Goal: Task Accomplishment & Management: Use online tool/utility

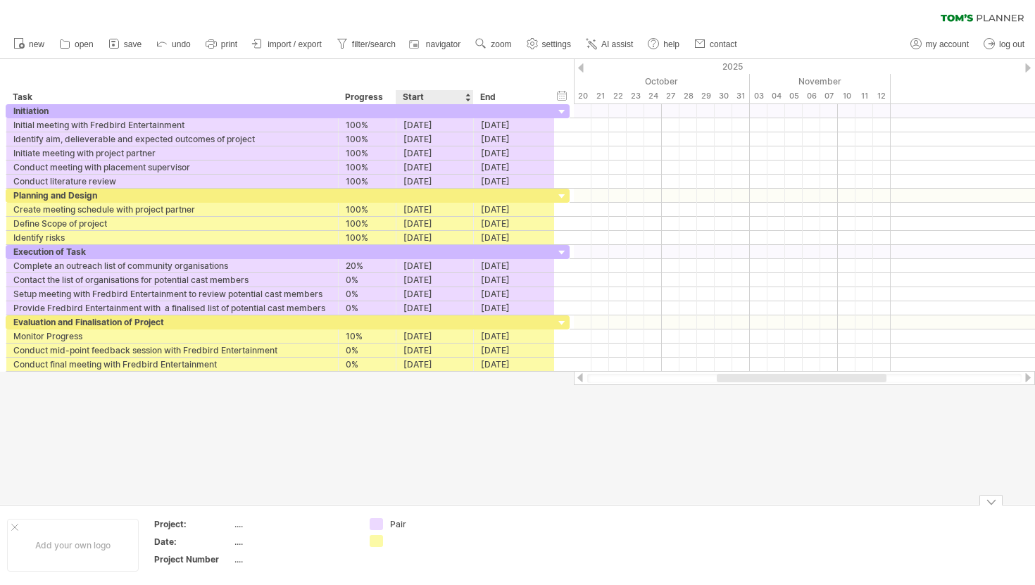
click at [399, 538] on div at bounding box center [428, 541] width 77 height 12
click at [406, 546] on input "*********" at bounding box center [425, 541] width 70 height 12
click at [413, 544] on input "*********" at bounding box center [425, 541] width 70 height 12
type input "**********"
click at [589, 129] on div at bounding box center [804, 125] width 461 height 14
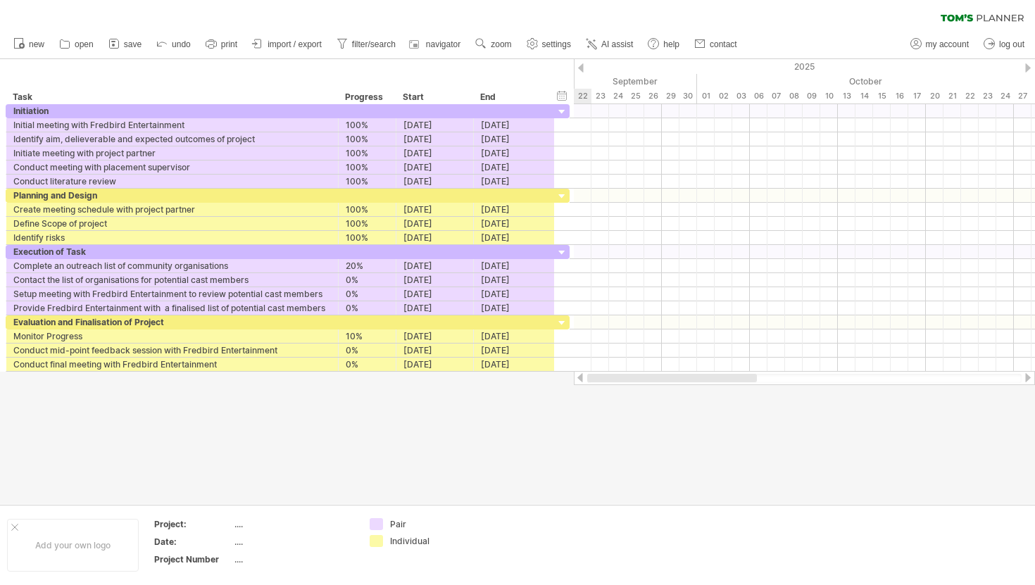
drag, startPoint x: 742, startPoint y: 378, endPoint x: 578, endPoint y: 390, distance: 164.6
click at [578, 390] on div "Trying to reach [DOMAIN_NAME] Connected again... 0% clear filter new" at bounding box center [517, 292] width 1035 height 585
click at [581, 63] on div "2025" at bounding box center [873, 66] width 1972 height 15
click at [580, 66] on div at bounding box center [581, 67] width 6 height 9
click at [563, 97] on div "hide start/end/duration show start/end/duration" at bounding box center [562, 95] width 13 height 15
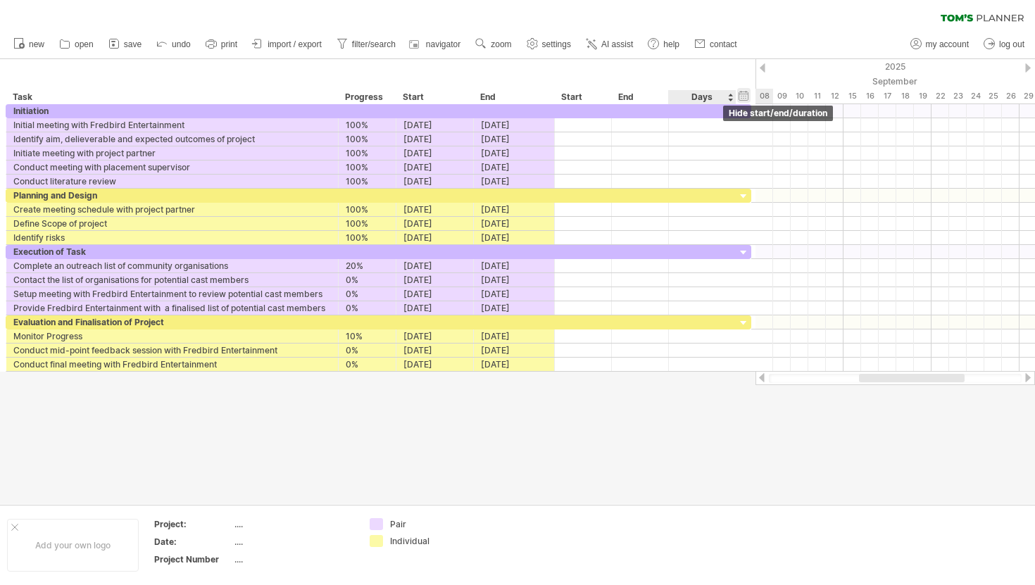
click at [742, 90] on div "hide start/end/duration show start/end/duration" at bounding box center [743, 95] width 13 height 15
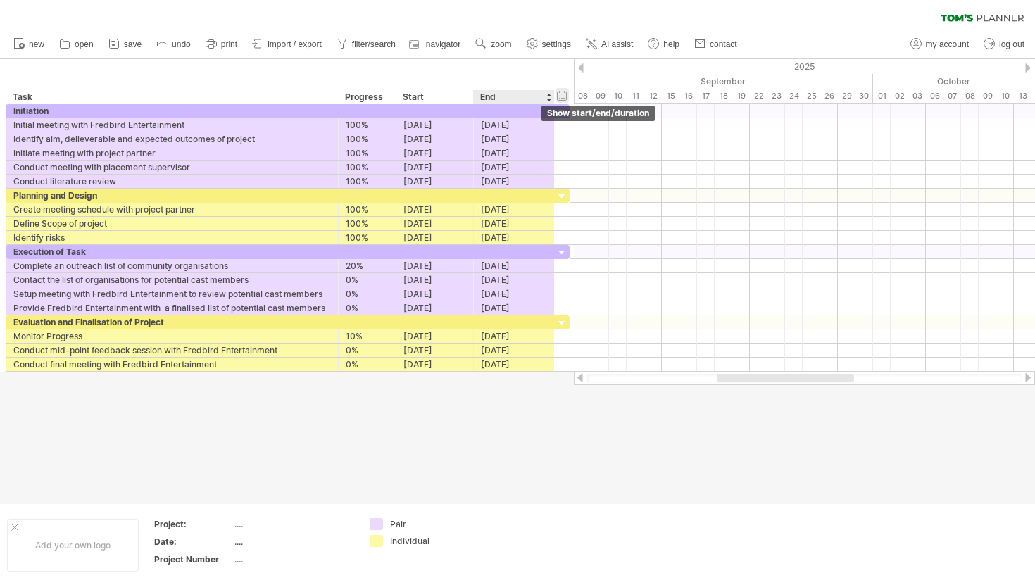
click at [561, 96] on div "hide start/end/duration show start/end/duration" at bounding box center [562, 95] width 13 height 15
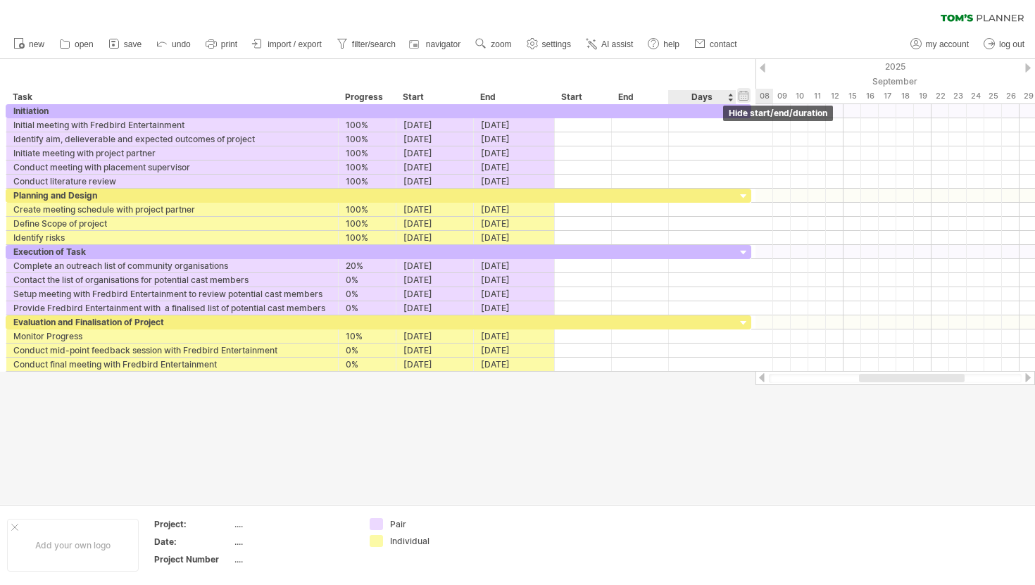
click at [744, 94] on div "hide start/end/duration show start/end/duration" at bounding box center [743, 95] width 13 height 15
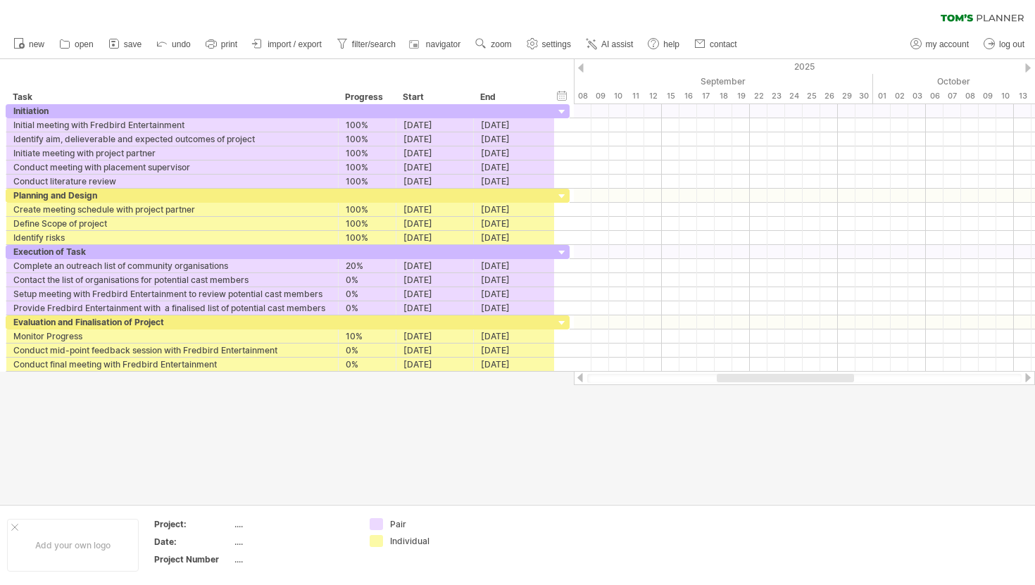
click at [581, 69] on div at bounding box center [581, 67] width 6 height 9
click at [582, 67] on div at bounding box center [581, 67] width 6 height 9
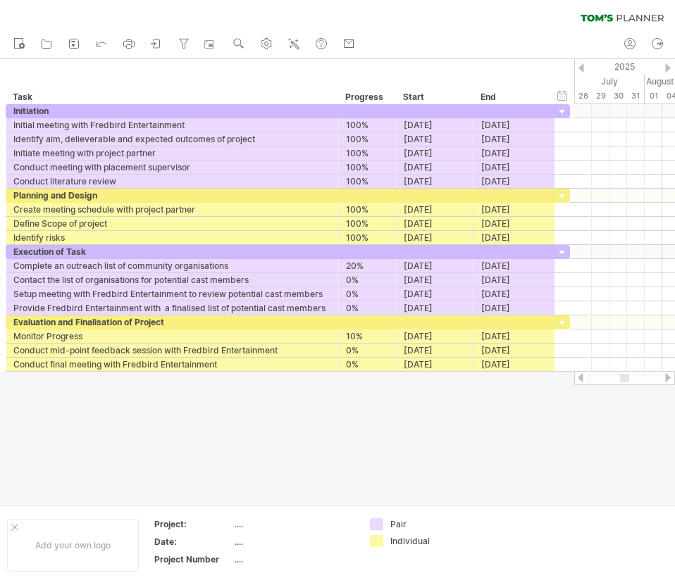
click at [666, 66] on div at bounding box center [668, 67] width 6 height 9
click at [581, 124] on div at bounding box center [624, 125] width 101 height 14
click at [585, 124] on div at bounding box center [624, 125] width 101 height 14
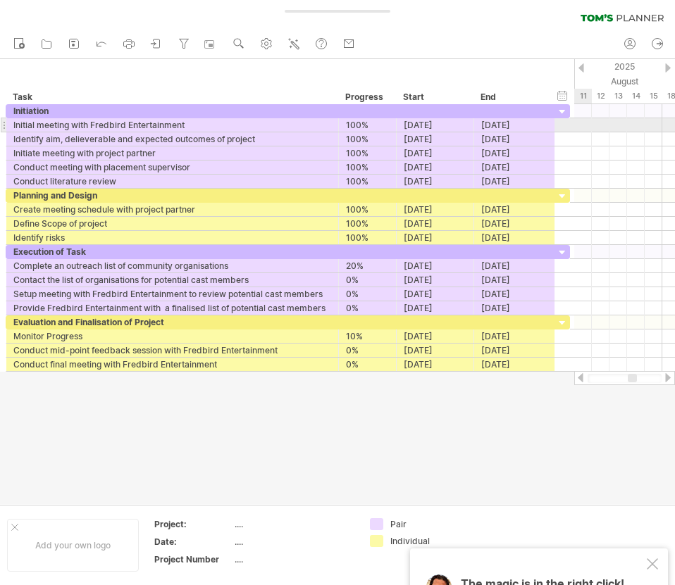
click at [585, 124] on div at bounding box center [624, 125] width 101 height 14
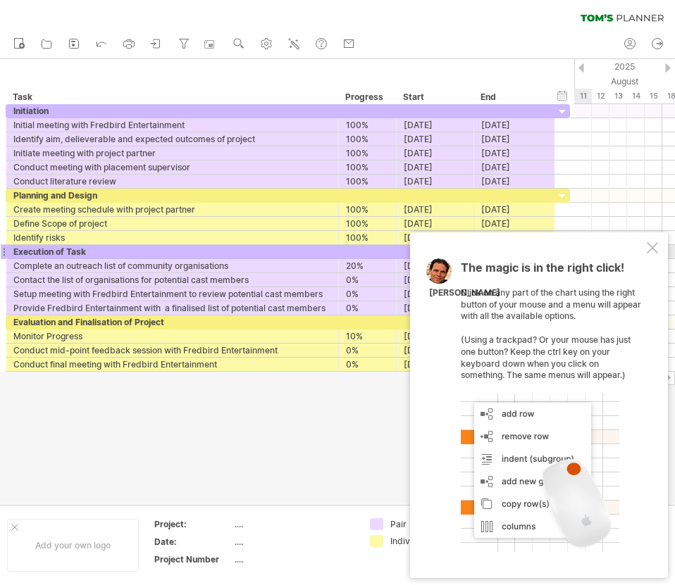
click at [650, 244] on div at bounding box center [652, 247] width 11 height 11
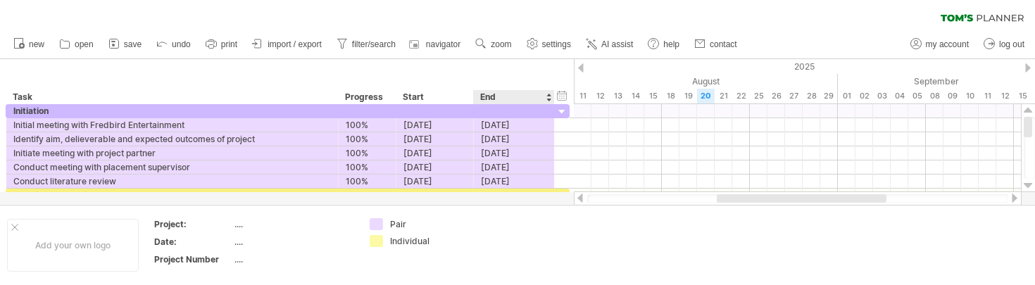
click at [585, 120] on div at bounding box center [797, 125] width 447 height 14
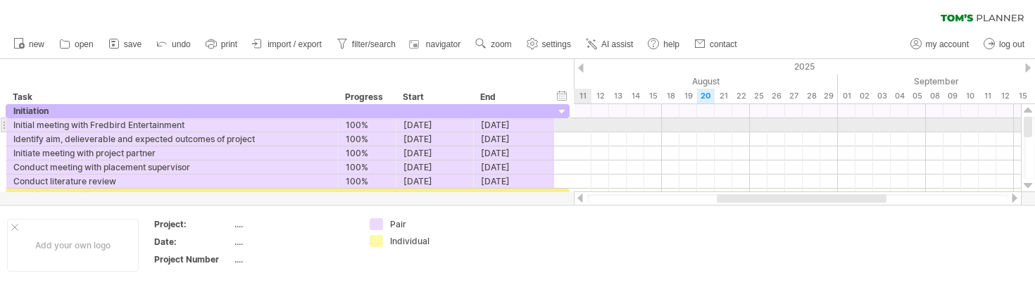
click at [585, 120] on div at bounding box center [797, 125] width 447 height 14
click at [586, 124] on div at bounding box center [797, 125] width 447 height 14
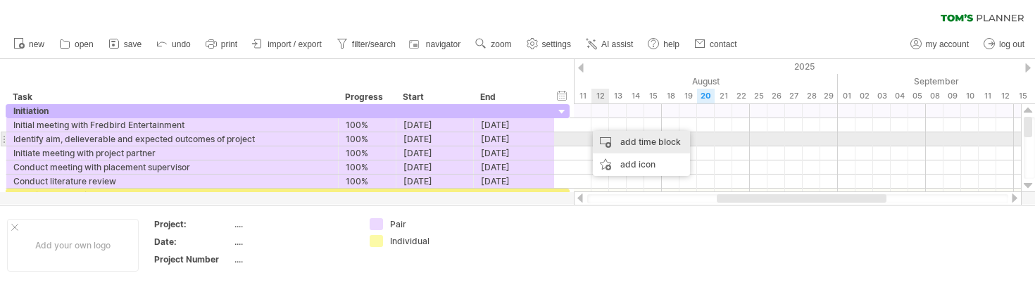
click at [609, 141] on div "add time block" at bounding box center [641, 142] width 97 height 23
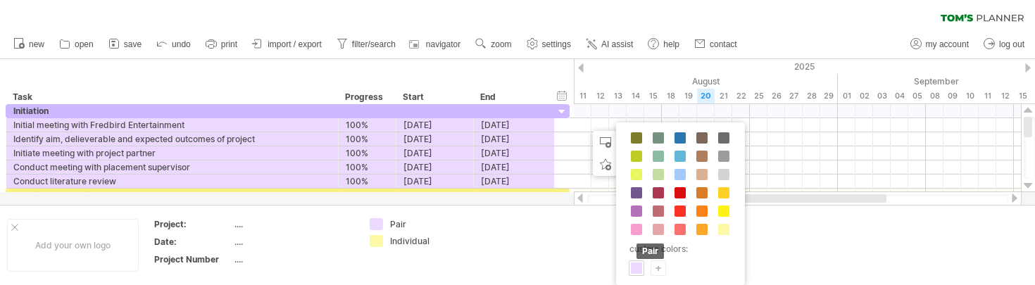
click at [635, 268] on span at bounding box center [636, 268] width 11 height 11
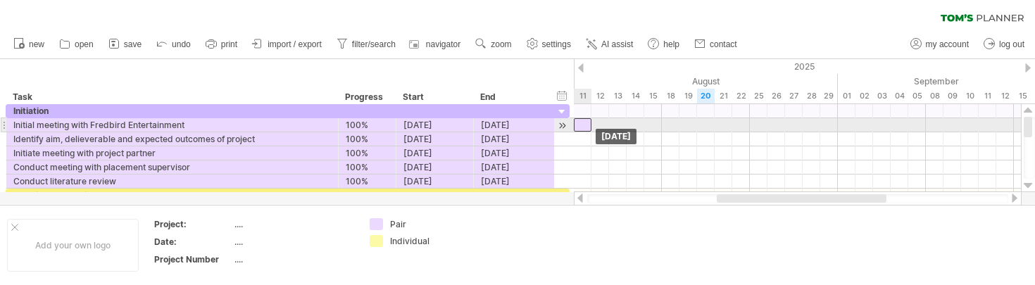
drag, startPoint x: 591, startPoint y: 123, endPoint x: 580, endPoint y: 123, distance: 11.3
click at [580, 123] on div at bounding box center [583, 124] width 18 height 13
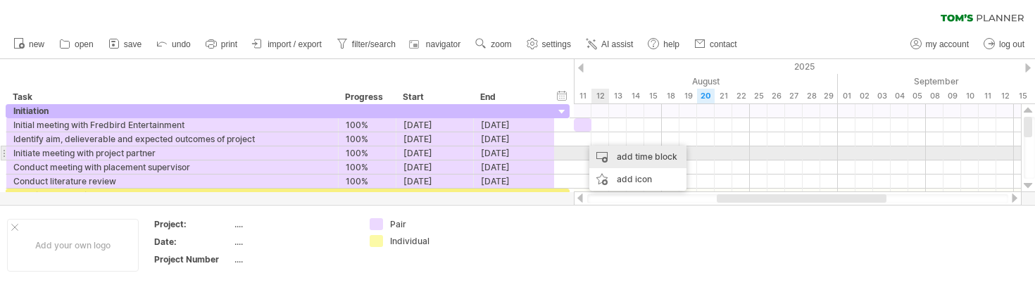
click at [608, 157] on div "add time block" at bounding box center [638, 157] width 97 height 23
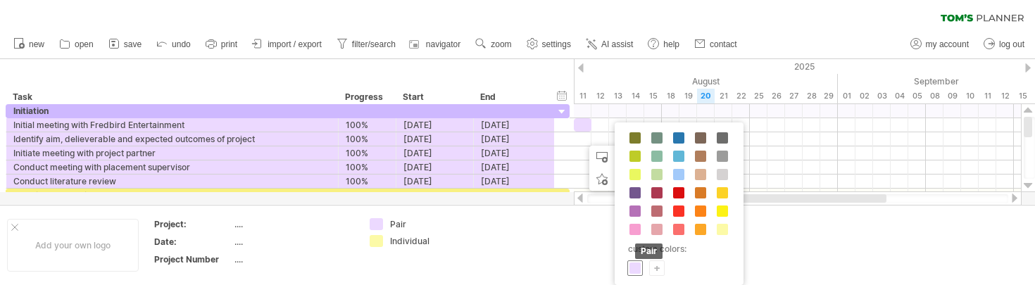
click at [633, 271] on span at bounding box center [635, 268] width 11 height 11
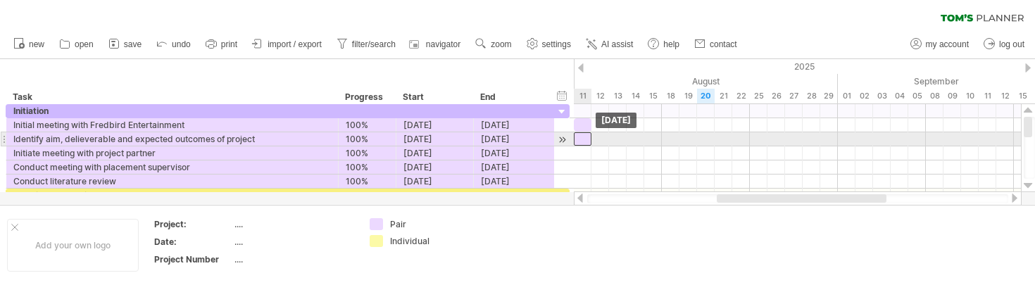
drag, startPoint x: 592, startPoint y: 139, endPoint x: 582, endPoint y: 139, distance: 9.9
click at [582, 139] on div at bounding box center [583, 138] width 18 height 13
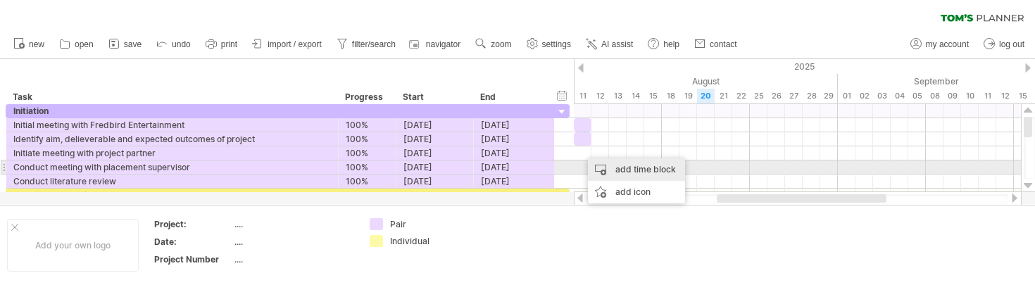
click at [615, 170] on div "add time block" at bounding box center [636, 169] width 97 height 23
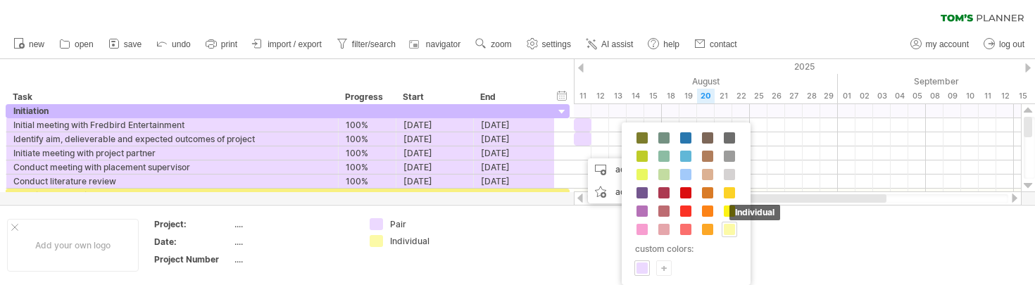
click at [730, 229] on span at bounding box center [729, 229] width 11 height 11
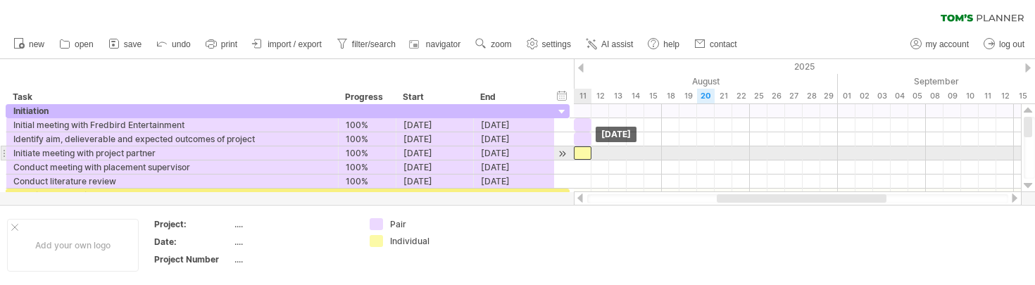
drag, startPoint x: 590, startPoint y: 151, endPoint x: 580, endPoint y: 152, distance: 9.2
click at [580, 152] on div at bounding box center [583, 153] width 18 height 13
click at [579, 151] on div at bounding box center [583, 153] width 18 height 13
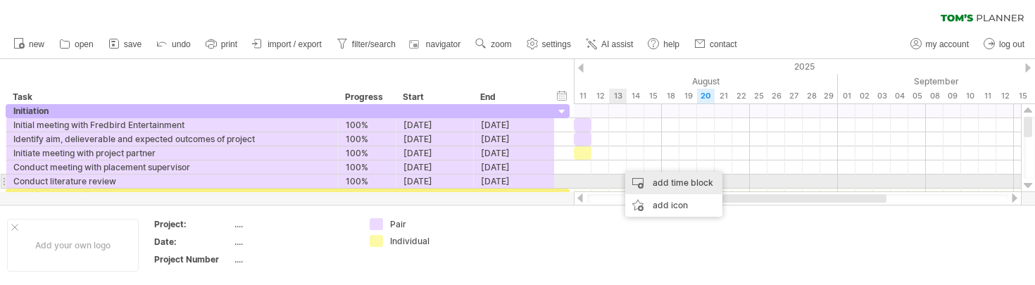
click at [642, 187] on div "add time block" at bounding box center [673, 183] width 97 height 23
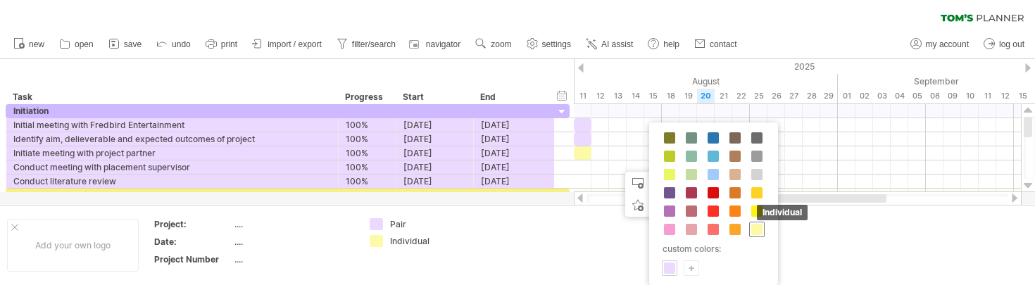
click at [755, 232] on span at bounding box center [757, 229] width 11 height 11
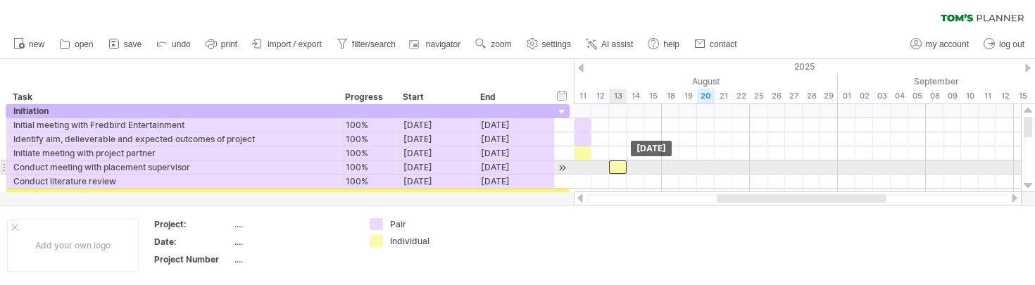
drag, startPoint x: 626, startPoint y: 166, endPoint x: 618, endPoint y: 167, distance: 7.8
click at [618, 167] on div at bounding box center [618, 167] width 18 height 13
click at [619, 167] on div at bounding box center [618, 167] width 18 height 13
click at [619, 167] on div "**********" at bounding box center [618, 167] width 18 height 13
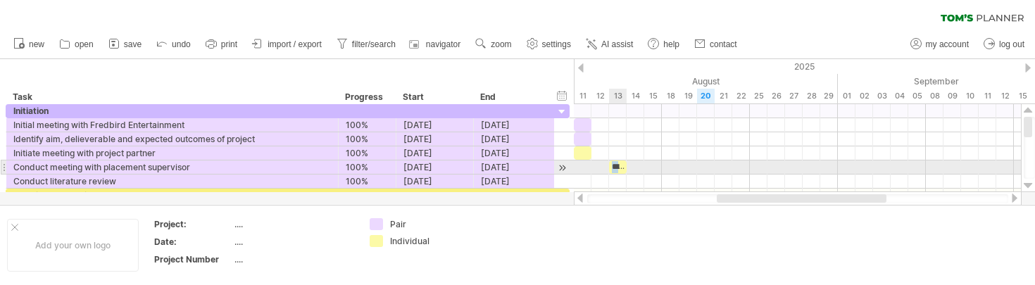
click at [619, 167] on div "**********" at bounding box center [618, 167] width 18 height 13
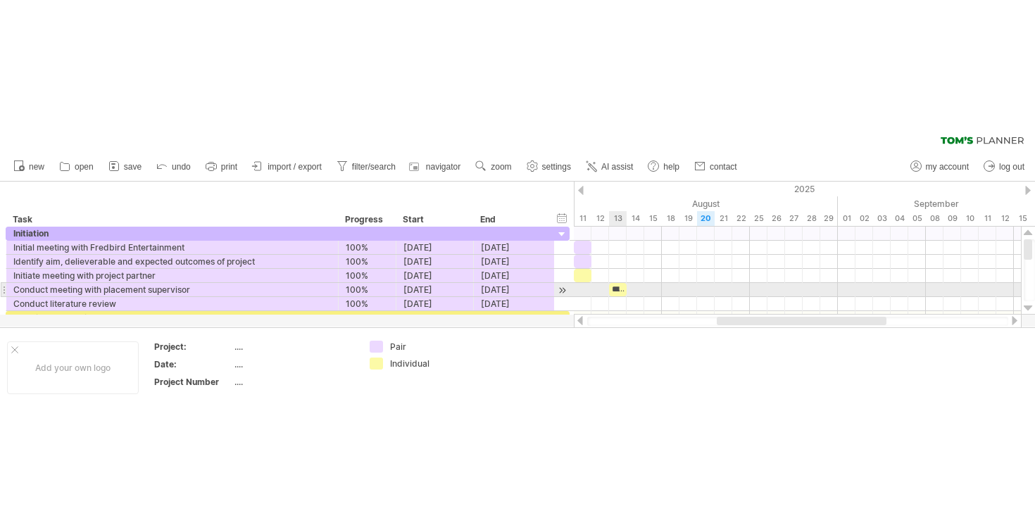
scroll to position [0, 0]
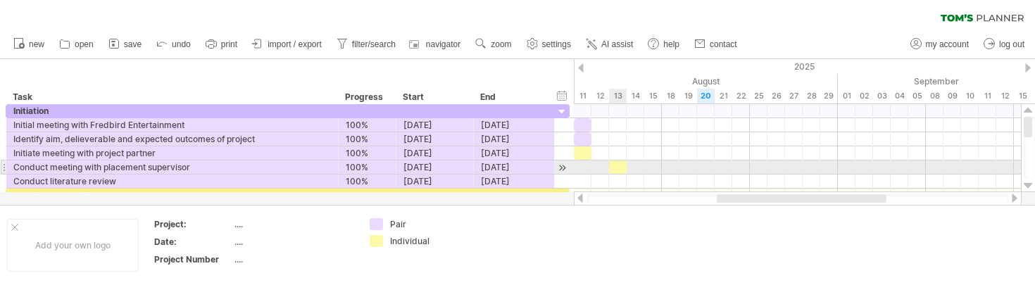
click at [616, 166] on div at bounding box center [618, 167] width 18 height 13
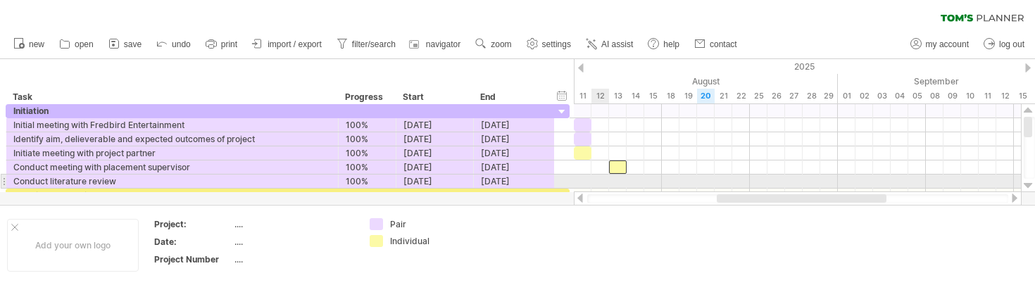
click at [601, 180] on div at bounding box center [797, 182] width 447 height 14
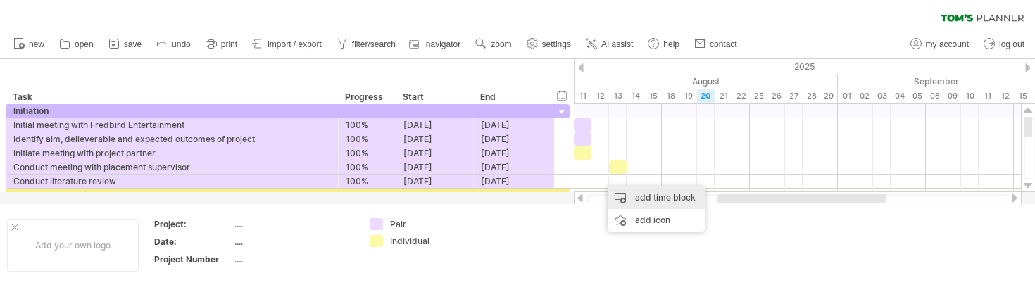
click at [616, 195] on div "add time block" at bounding box center [656, 198] width 97 height 23
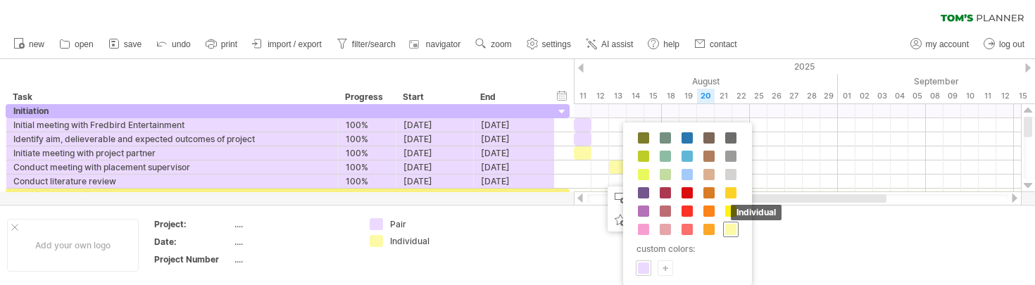
click at [728, 232] on span at bounding box center [730, 229] width 11 height 11
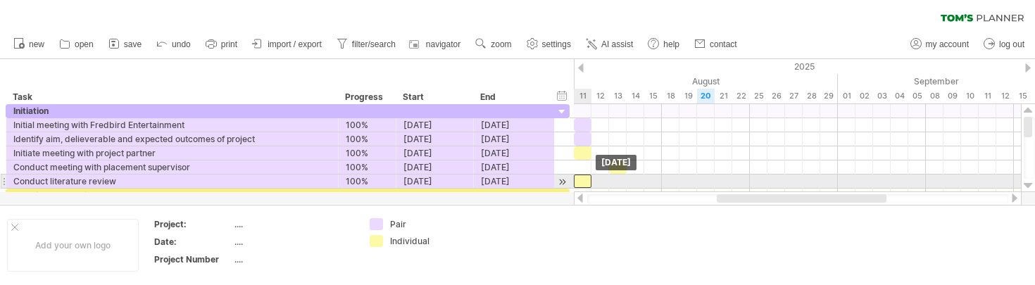
drag, startPoint x: 608, startPoint y: 179, endPoint x: 578, endPoint y: 180, distance: 29.6
click at [578, 180] on div at bounding box center [583, 181] width 18 height 13
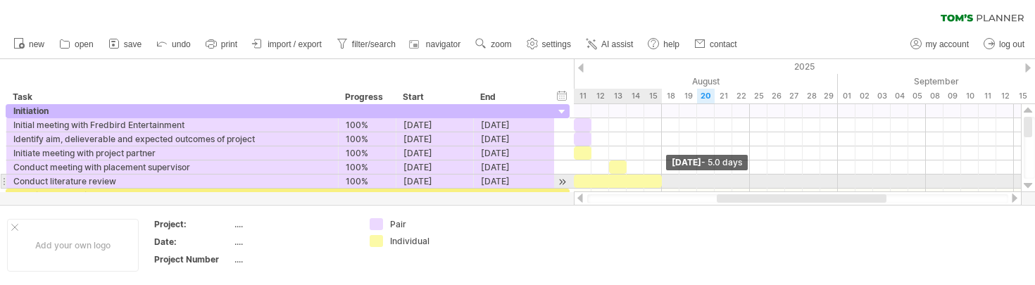
drag, startPoint x: 590, startPoint y: 182, endPoint x: 656, endPoint y: 182, distance: 66.9
click at [656, 182] on div at bounding box center [618, 181] width 88 height 13
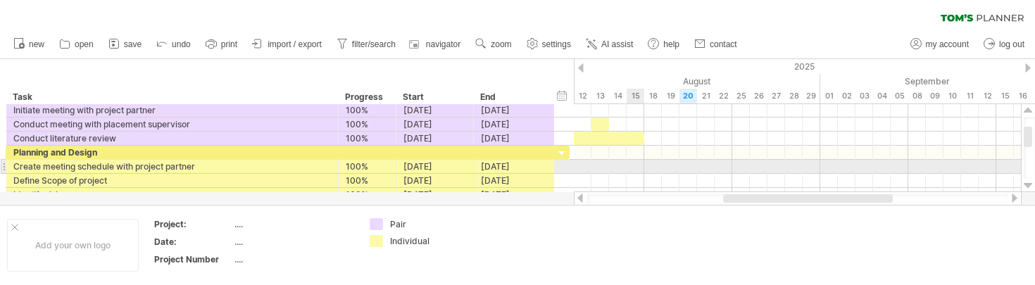
click at [649, 164] on div at bounding box center [797, 167] width 447 height 14
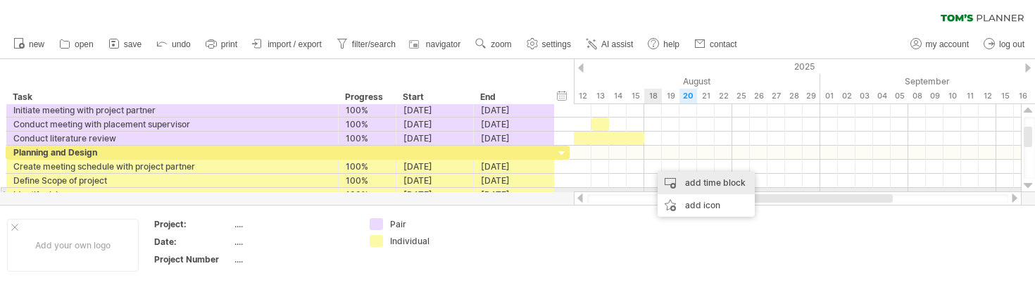
click at [675, 189] on div "add time block" at bounding box center [706, 183] width 97 height 23
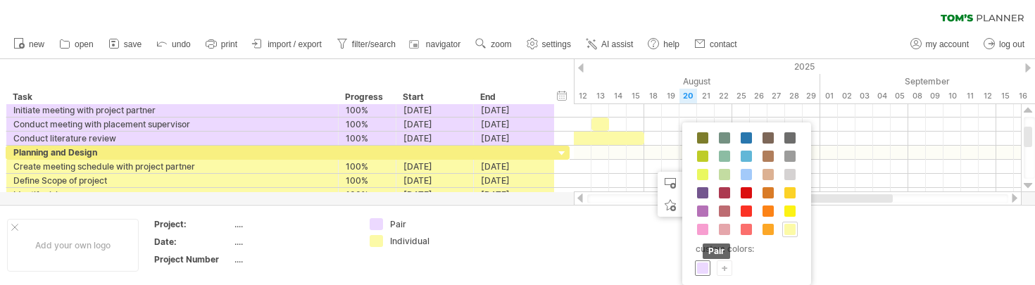
click at [703, 270] on span at bounding box center [702, 268] width 11 height 11
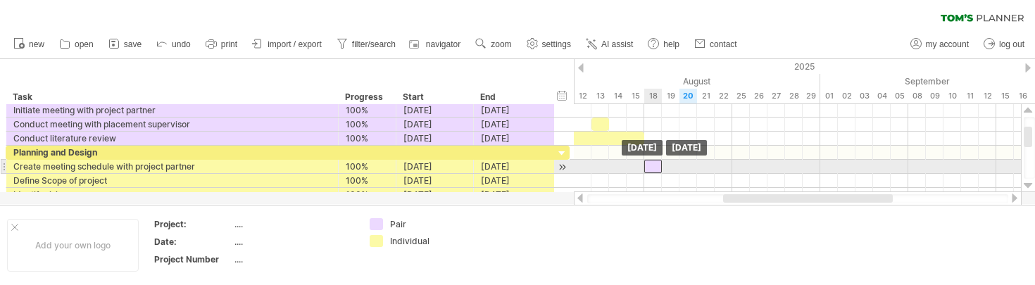
drag, startPoint x: 660, startPoint y: 165, endPoint x: 652, endPoint y: 165, distance: 8.5
click at [652, 165] on div at bounding box center [653, 166] width 18 height 13
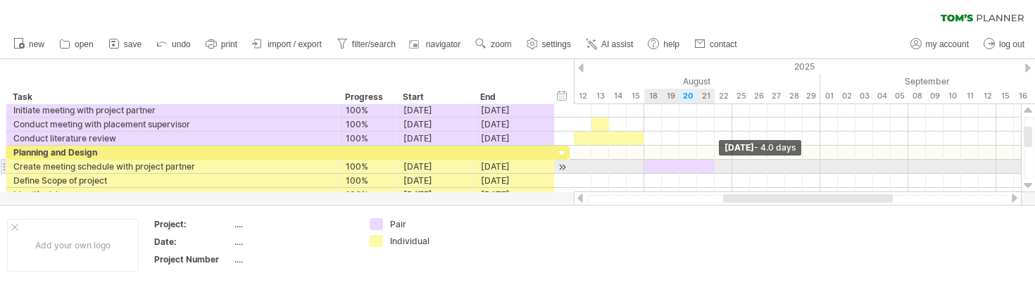
drag, startPoint x: 660, startPoint y: 163, endPoint x: 710, endPoint y: 163, distance: 50.0
click at [710, 163] on div at bounding box center [679, 166] width 70 height 13
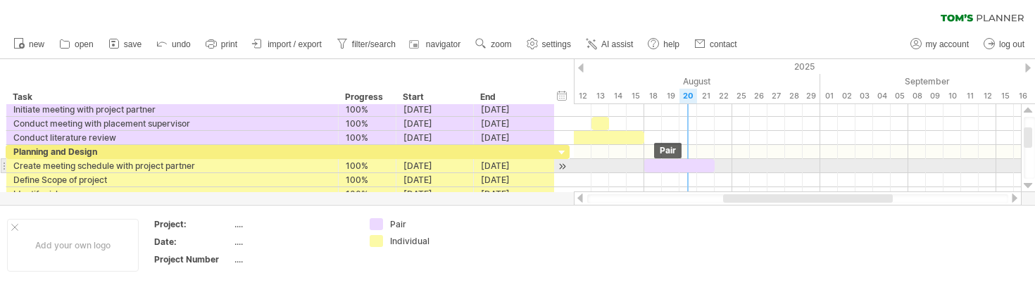
click at [683, 164] on div at bounding box center [679, 165] width 70 height 13
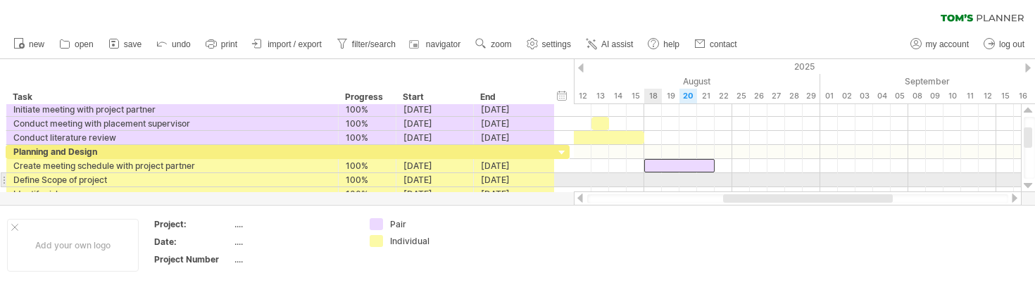
click at [648, 178] on div at bounding box center [797, 180] width 447 height 14
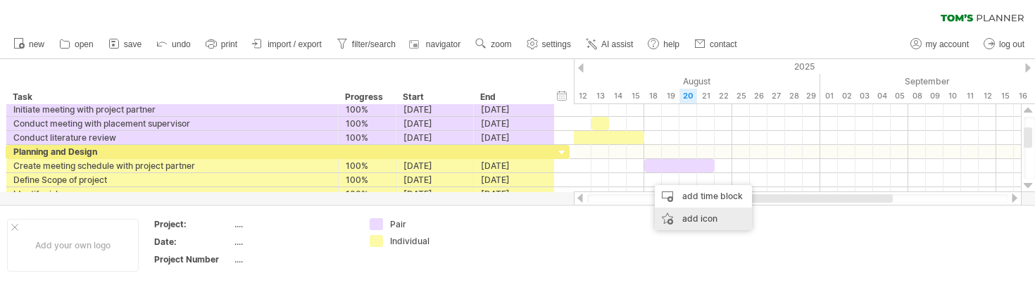
click at [678, 197] on div "add time block" at bounding box center [703, 196] width 97 height 23
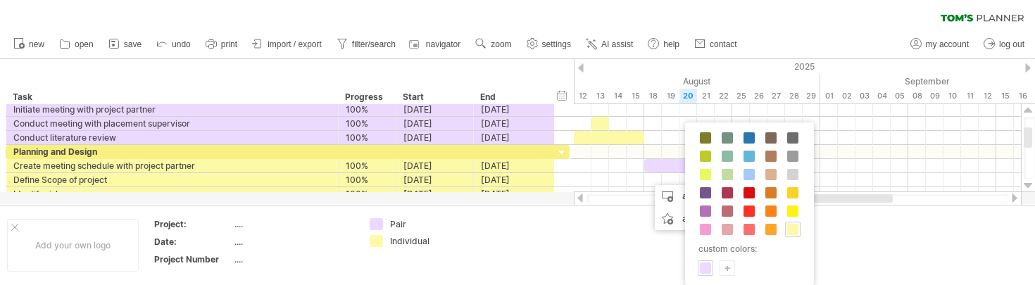
click at [703, 262] on div "Pair" at bounding box center [705, 268] width 15 height 15
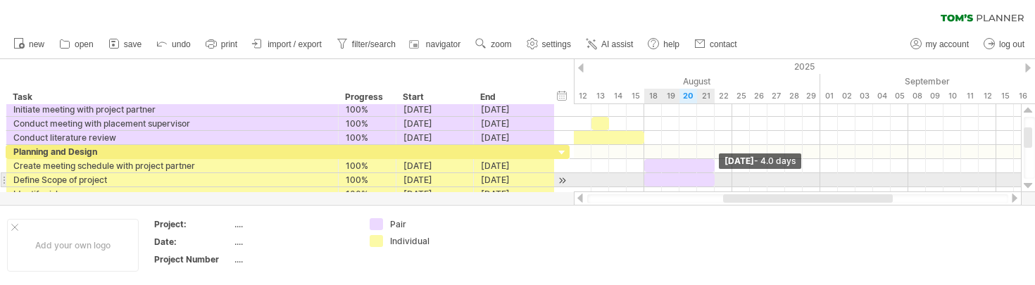
drag, startPoint x: 659, startPoint y: 178, endPoint x: 712, endPoint y: 176, distance: 52.9
click at [712, 176] on span at bounding box center [715, 179] width 6 height 13
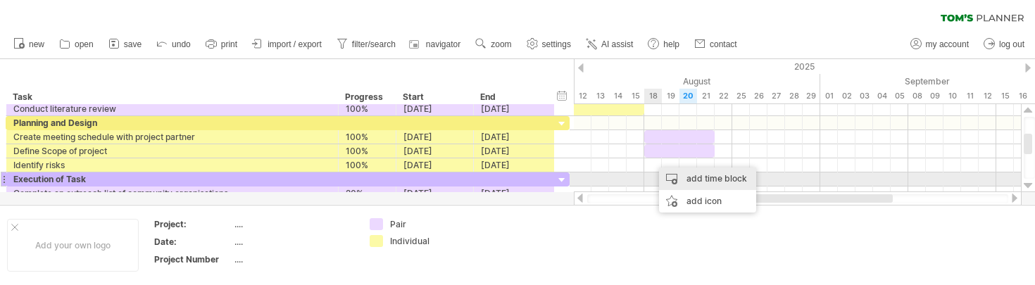
click at [671, 179] on div "add time block" at bounding box center [707, 179] width 97 height 23
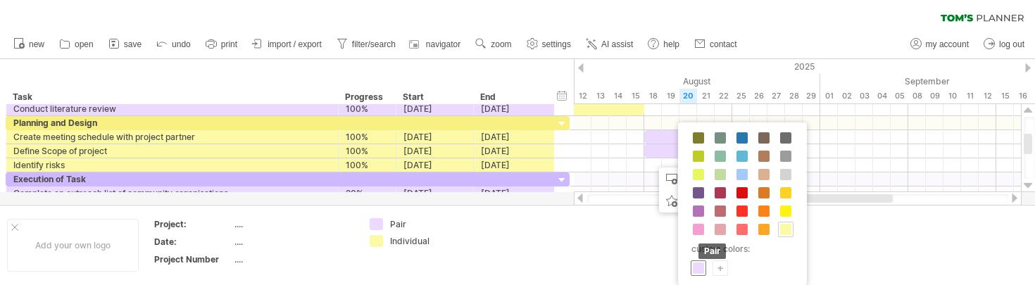
click at [698, 271] on span at bounding box center [698, 268] width 11 height 11
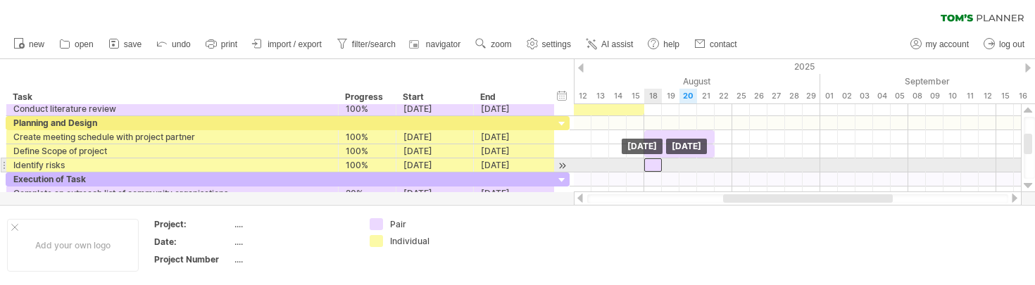
drag, startPoint x: 659, startPoint y: 162, endPoint x: 651, endPoint y: 163, distance: 7.8
click at [651, 163] on div at bounding box center [653, 164] width 18 height 13
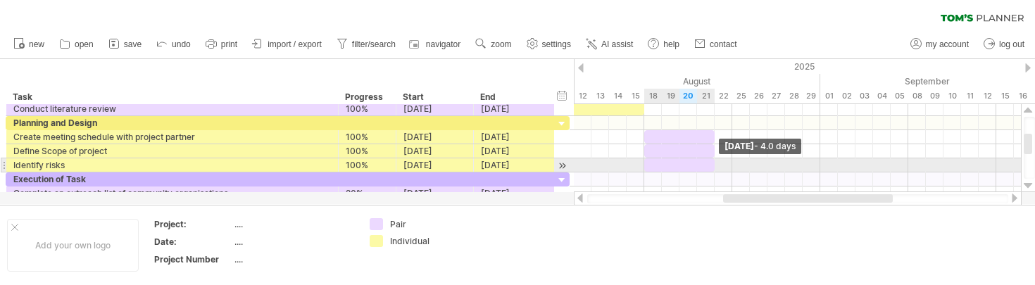
drag, startPoint x: 659, startPoint y: 165, endPoint x: 711, endPoint y: 166, distance: 51.4
click at [711, 166] on div at bounding box center [679, 164] width 70 height 13
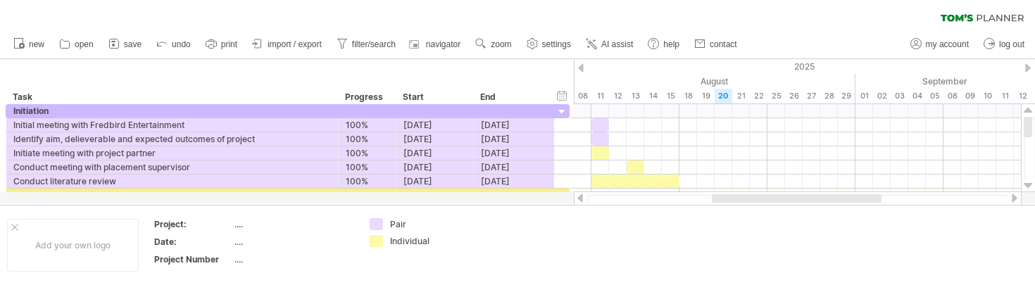
drag, startPoint x: 732, startPoint y: 201, endPoint x: 721, endPoint y: 201, distance: 11.3
click at [721, 201] on div at bounding box center [797, 198] width 170 height 8
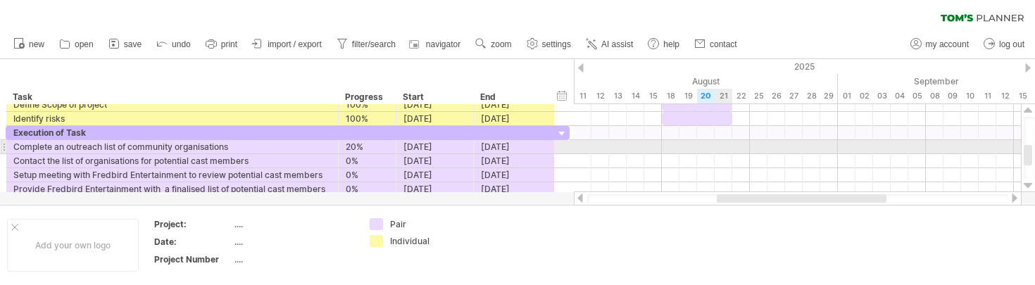
click at [718, 146] on div at bounding box center [797, 147] width 447 height 14
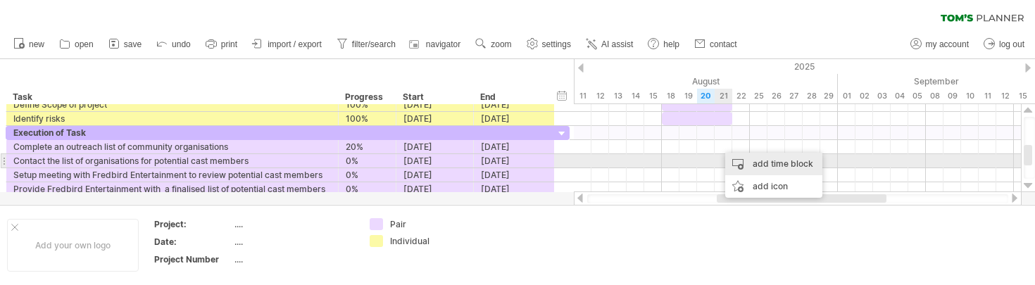
click at [733, 167] on div "add time block" at bounding box center [773, 164] width 97 height 23
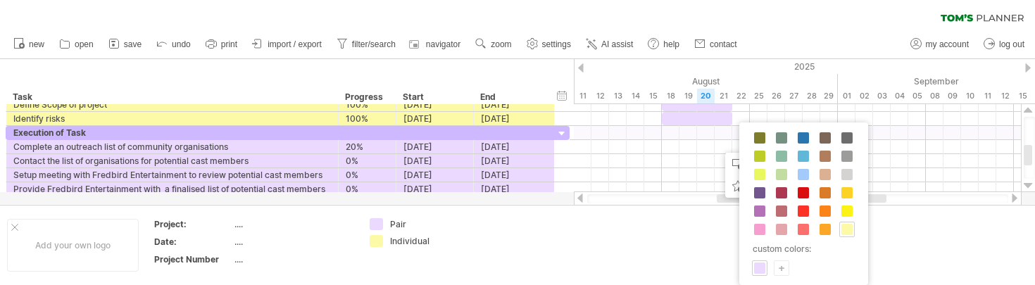
click at [759, 277] on div "Individual custom colors: Pair +" at bounding box center [804, 204] width 129 height 163
click at [759, 269] on span at bounding box center [759, 268] width 11 height 11
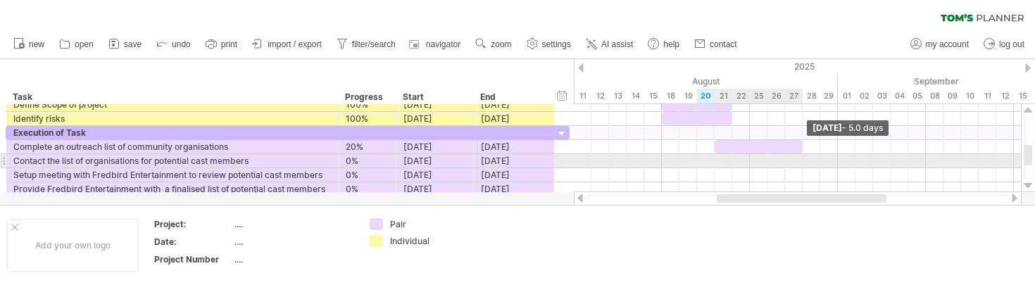
drag, startPoint x: 731, startPoint y: 145, endPoint x: 802, endPoint y: 158, distance: 72.3
click at [802, 158] on div "[DATE] - 5.0 days [DATE]" at bounding box center [797, 148] width 447 height 88
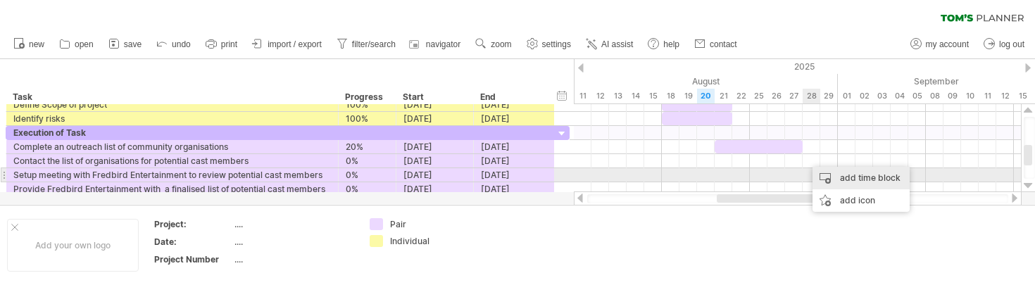
click at [821, 177] on div "add time block" at bounding box center [861, 178] width 97 height 23
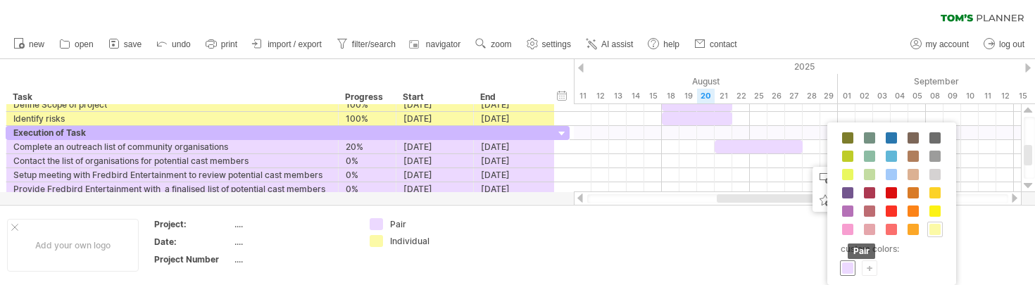
click at [847, 273] on span at bounding box center [847, 268] width 11 height 11
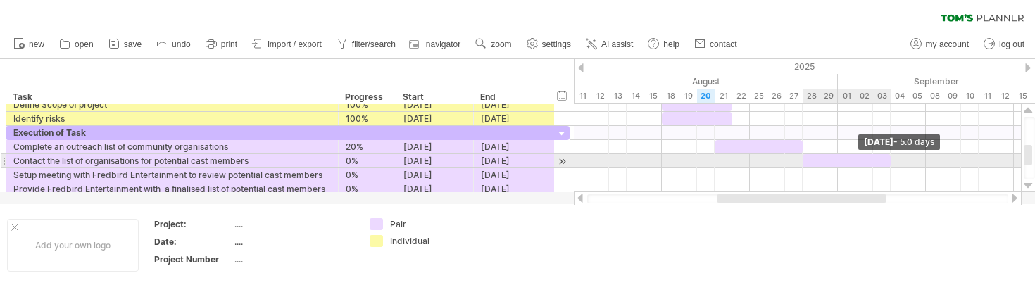
drag, startPoint x: 818, startPoint y: 161, endPoint x: 885, endPoint y: 168, distance: 67.2
click at [885, 168] on div "[DATE] - 5.0 days [DATE]" at bounding box center [797, 148] width 447 height 88
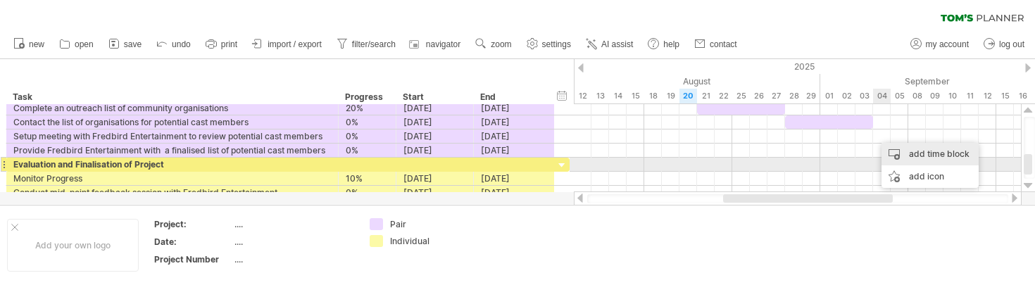
click at [902, 156] on div "add time block" at bounding box center [930, 154] width 97 height 23
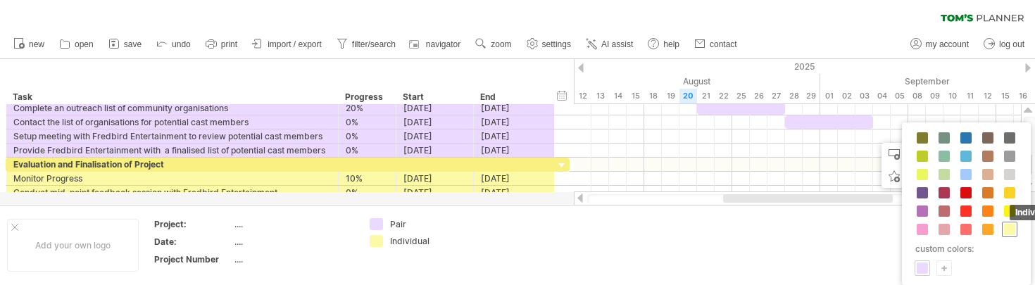
click at [1011, 235] on span at bounding box center [1009, 229] width 11 height 11
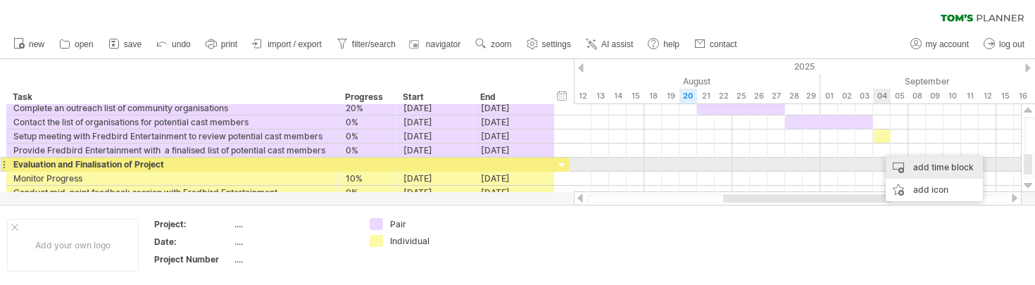
click at [904, 170] on div "add time block" at bounding box center [934, 167] width 97 height 23
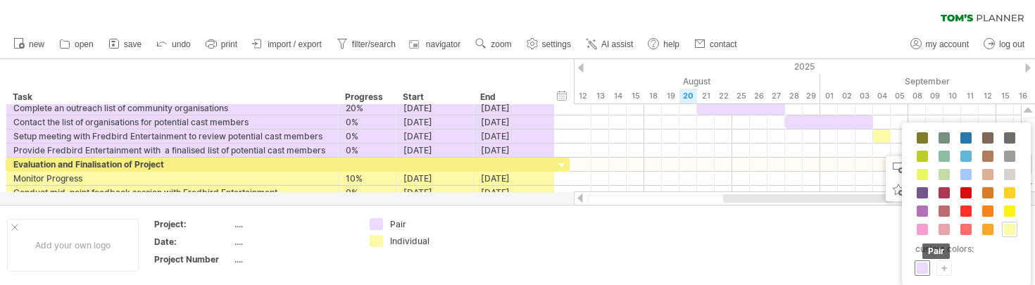
click at [919, 268] on span at bounding box center [922, 268] width 11 height 11
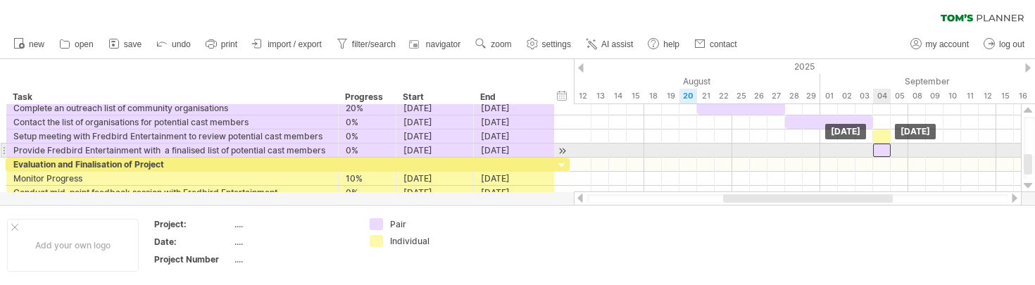
drag, startPoint x: 887, startPoint y: 154, endPoint x: 878, endPoint y: 154, distance: 8.5
click at [878, 154] on div at bounding box center [882, 150] width 18 height 13
drag, startPoint x: 890, startPoint y: 148, endPoint x: 907, endPoint y: 148, distance: 16.2
click at [907, 148] on span at bounding box center [909, 150] width 6 height 13
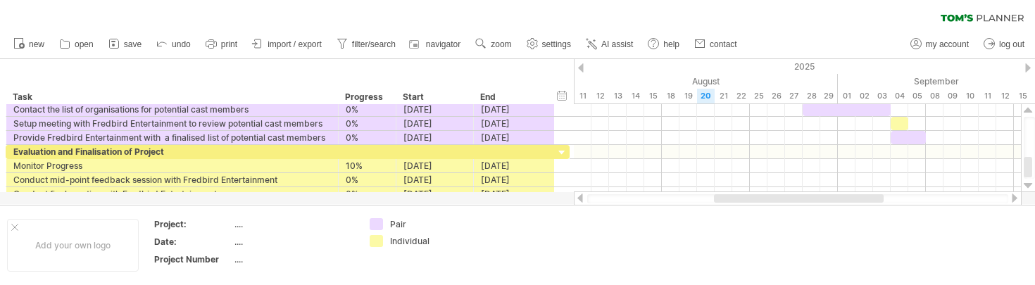
drag, startPoint x: 759, startPoint y: 197, endPoint x: 750, endPoint y: 196, distance: 8.5
click at [750, 196] on div at bounding box center [799, 198] width 170 height 8
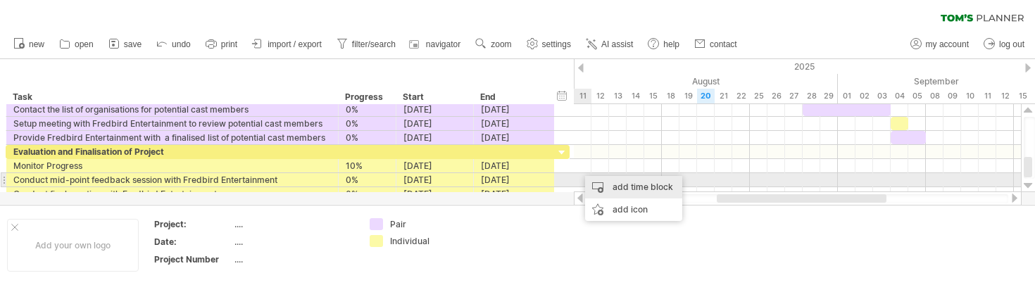
click at [594, 188] on div "add time block" at bounding box center [633, 187] width 97 height 23
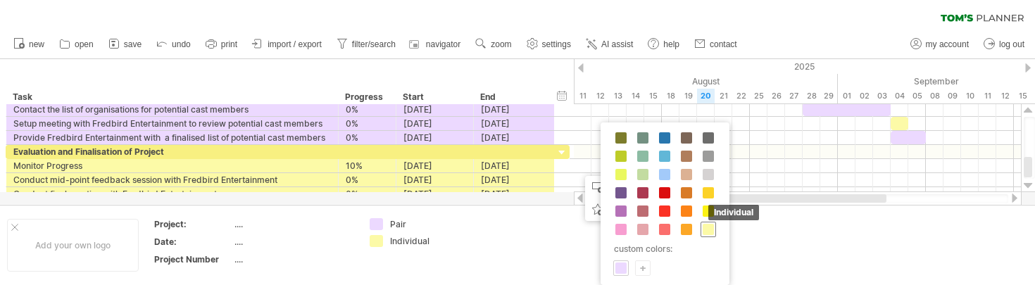
click at [706, 232] on span at bounding box center [708, 229] width 11 height 11
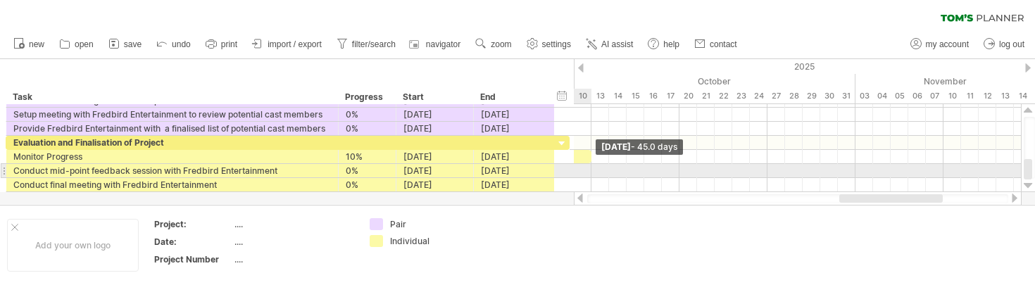
click at [590, 164] on div "[DATE] - 45.0 days [DATE]" at bounding box center [797, 148] width 447 height 88
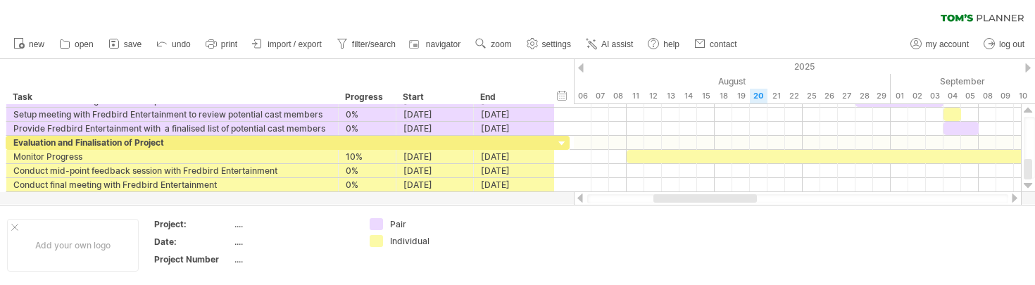
drag, startPoint x: 848, startPoint y: 199, endPoint x: 662, endPoint y: 202, distance: 186.0
click at [662, 202] on div at bounding box center [706, 198] width 104 height 8
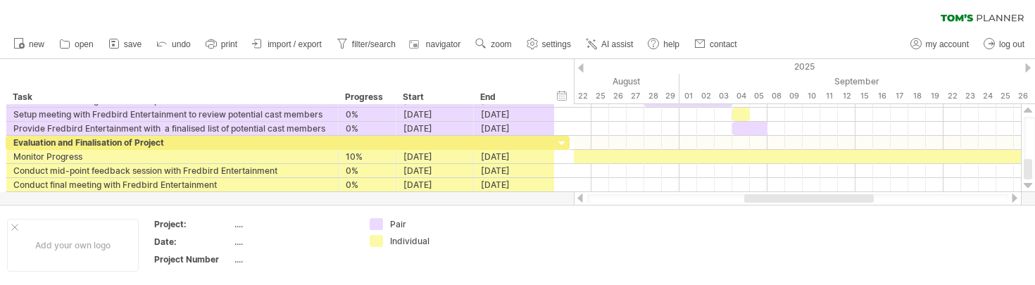
drag, startPoint x: 786, startPoint y: 200, endPoint x: 845, endPoint y: 196, distance: 58.6
click at [845, 196] on div at bounding box center [810, 198] width 130 height 8
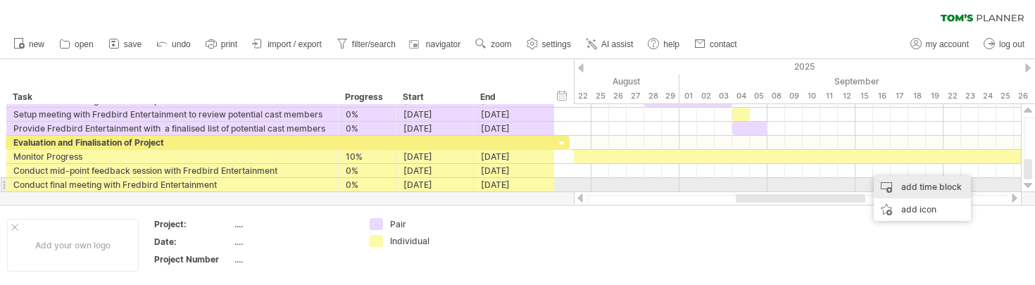
click at [897, 189] on div "add time block" at bounding box center [922, 187] width 97 height 23
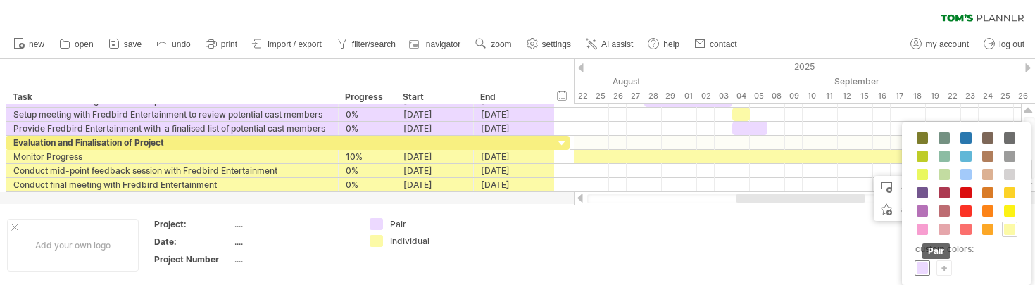
click at [925, 267] on span at bounding box center [922, 268] width 11 height 11
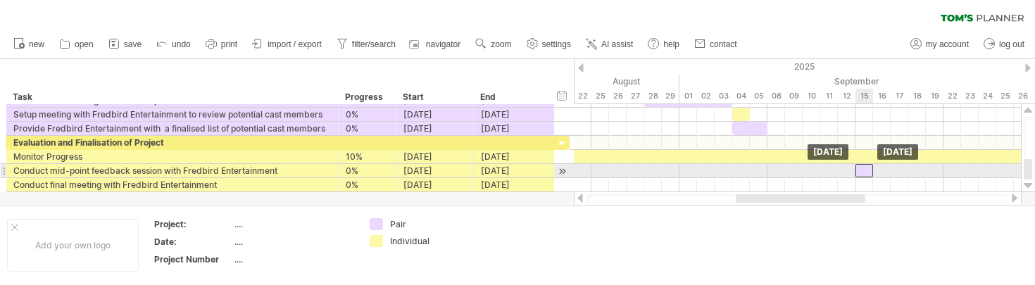
drag, startPoint x: 878, startPoint y: 169, endPoint x: 868, endPoint y: 170, distance: 9.9
click at [868, 170] on div at bounding box center [865, 170] width 18 height 13
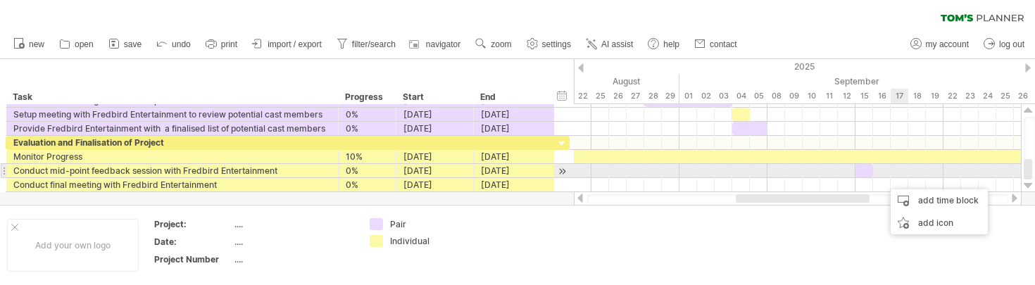
click at [897, 177] on div at bounding box center [797, 171] width 447 height 14
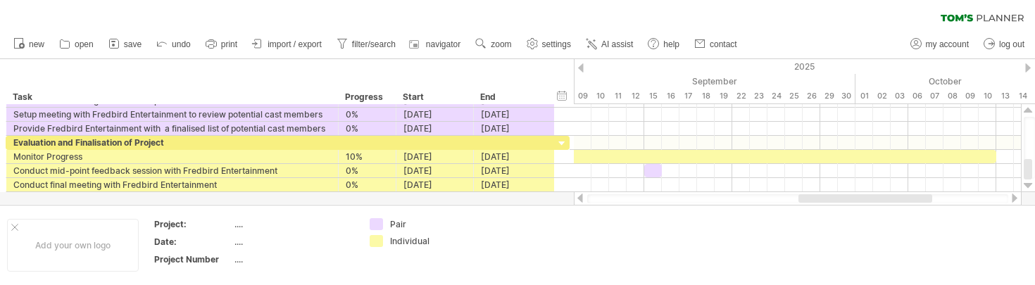
drag, startPoint x: 835, startPoint y: 200, endPoint x: 899, endPoint y: 200, distance: 64.8
click at [899, 200] on div at bounding box center [866, 198] width 134 height 8
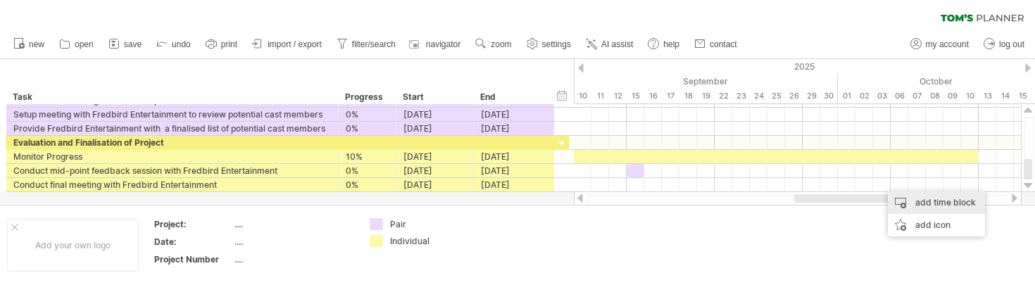
click at [915, 206] on div "add time block" at bounding box center [936, 203] width 97 height 23
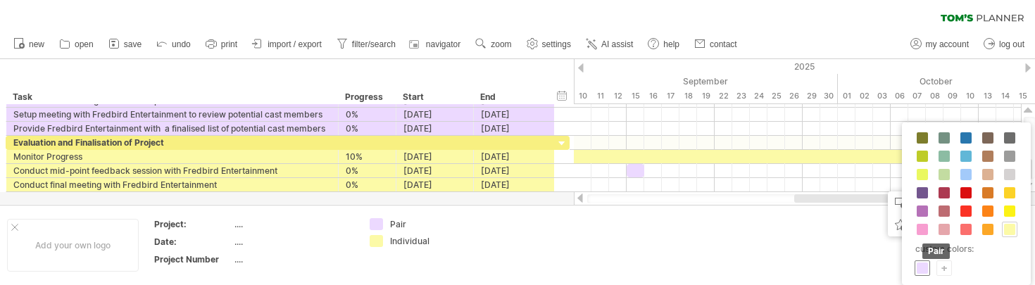
click at [923, 269] on span at bounding box center [922, 268] width 11 height 11
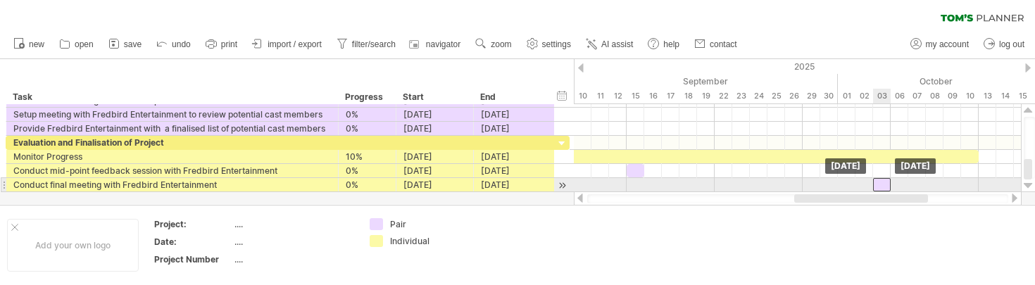
drag, startPoint x: 890, startPoint y: 189, endPoint x: 883, endPoint y: 189, distance: 7.7
click at [883, 189] on div at bounding box center [882, 184] width 18 height 13
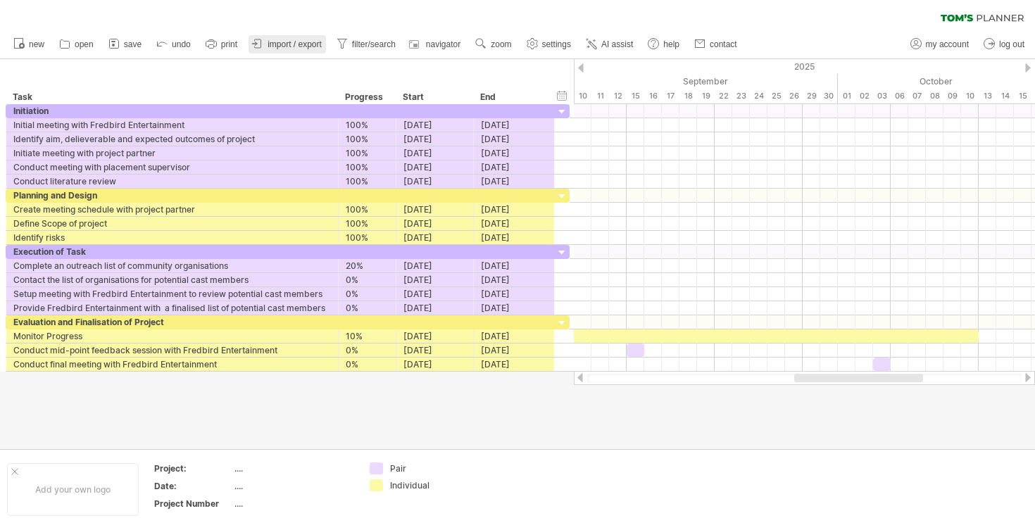
click at [287, 46] on span "import / export" at bounding box center [295, 44] width 54 height 10
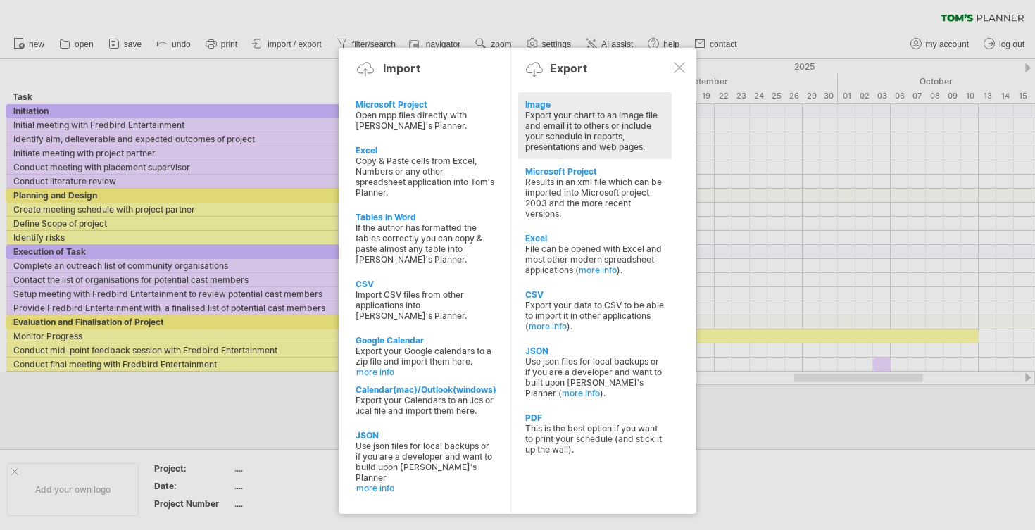
click at [548, 114] on div "Export your chart to an image file and email it to others or include your sched…" at bounding box center [594, 131] width 139 height 42
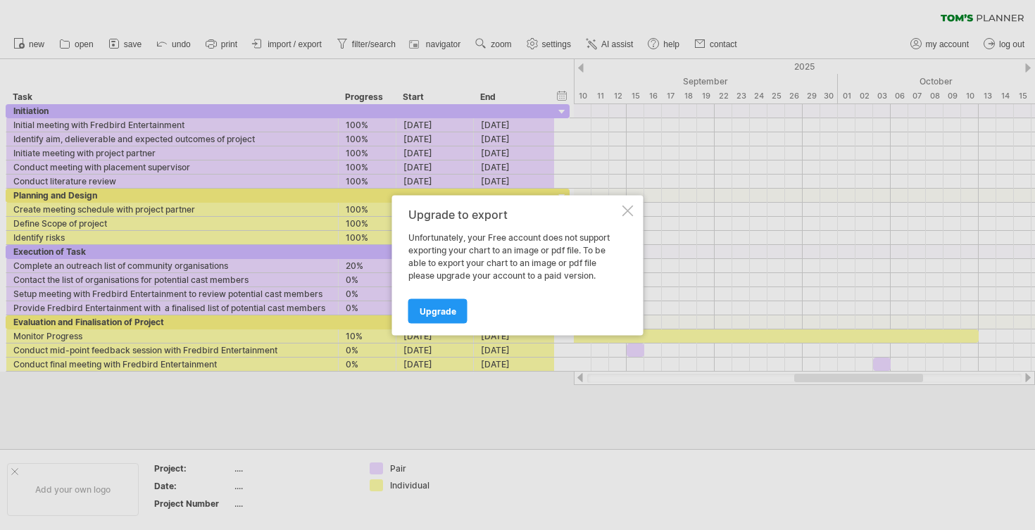
click at [625, 208] on div at bounding box center [628, 210] width 11 height 11
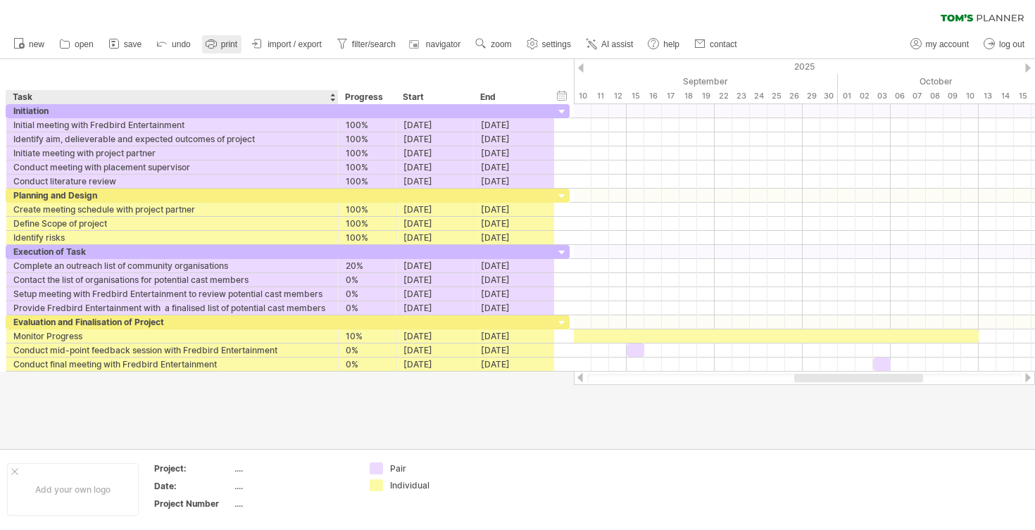
click at [238, 52] on link "print" at bounding box center [221, 44] width 39 height 18
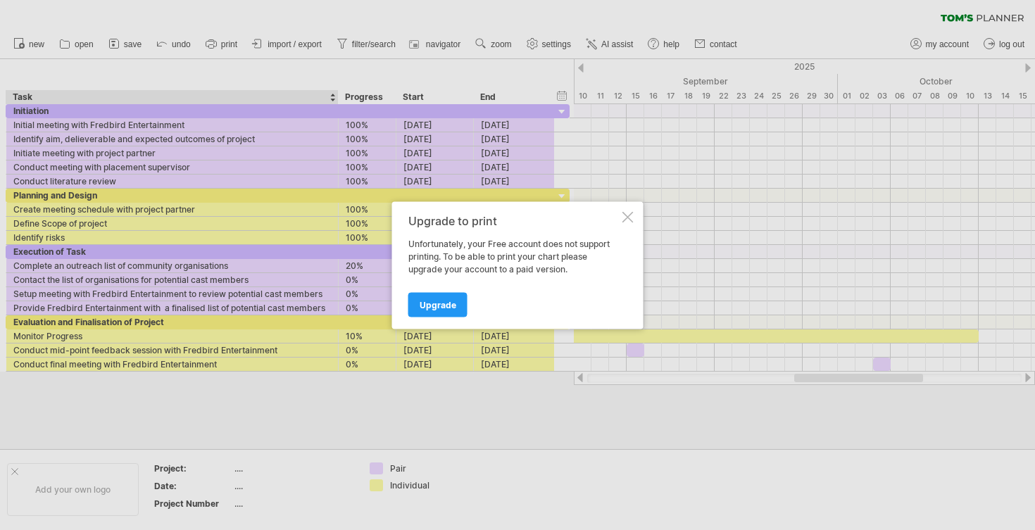
click at [628, 213] on div at bounding box center [628, 216] width 11 height 11
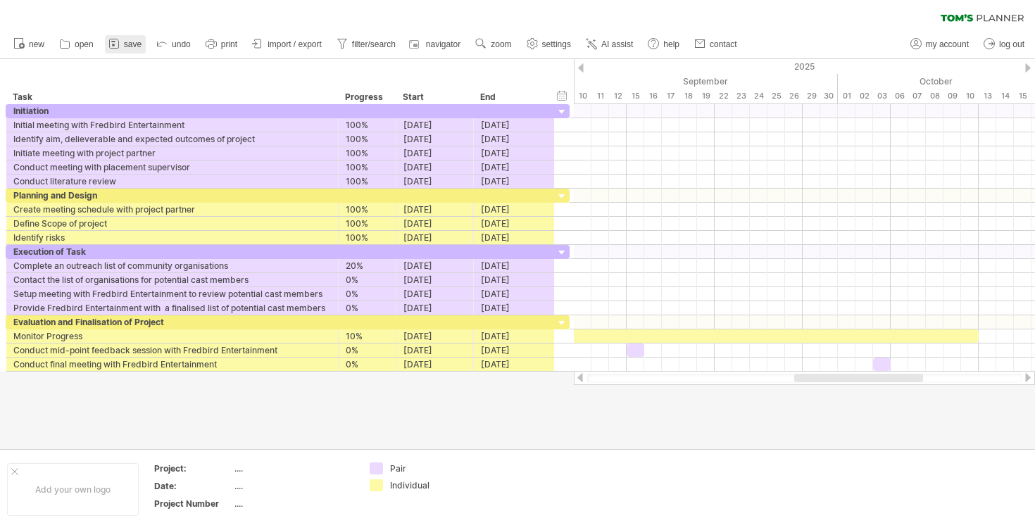
click at [116, 44] on icon at bounding box center [114, 44] width 14 height 14
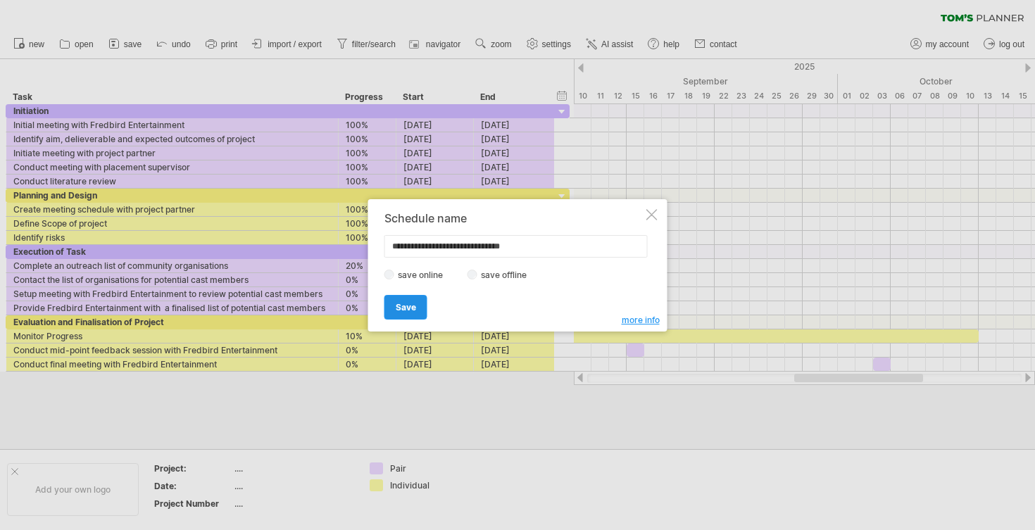
type input "**********"
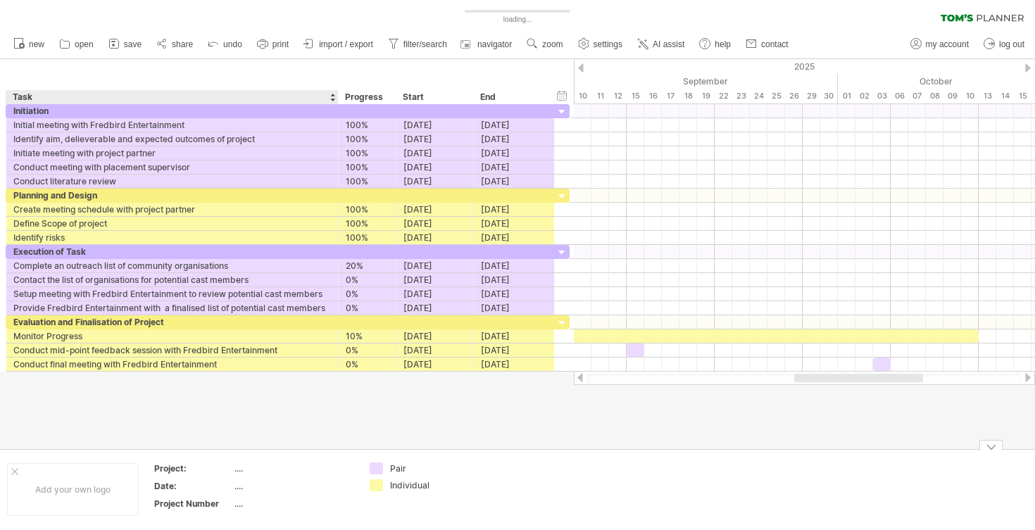
click at [239, 474] on div "...." at bounding box center [294, 469] width 118 height 12
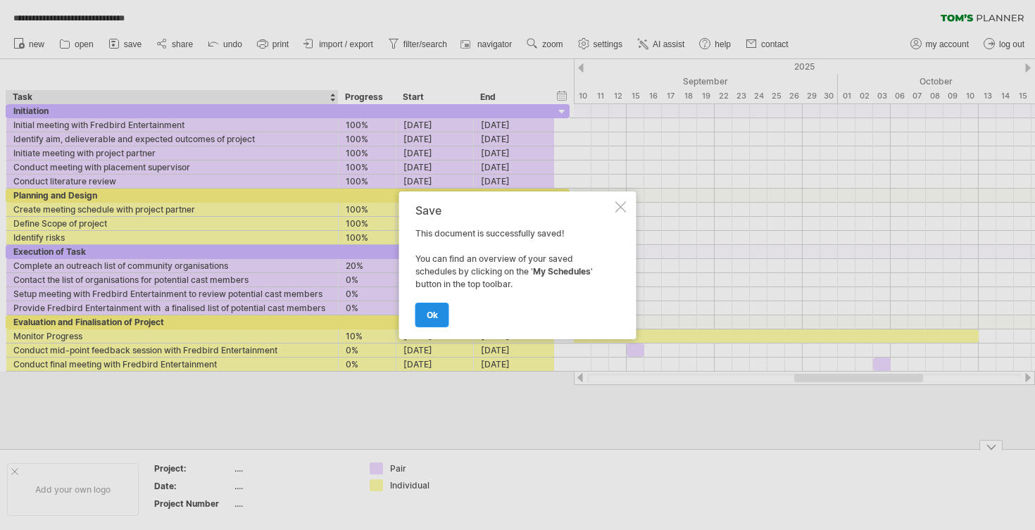
click at [434, 316] on span "ok" at bounding box center [432, 315] width 11 height 11
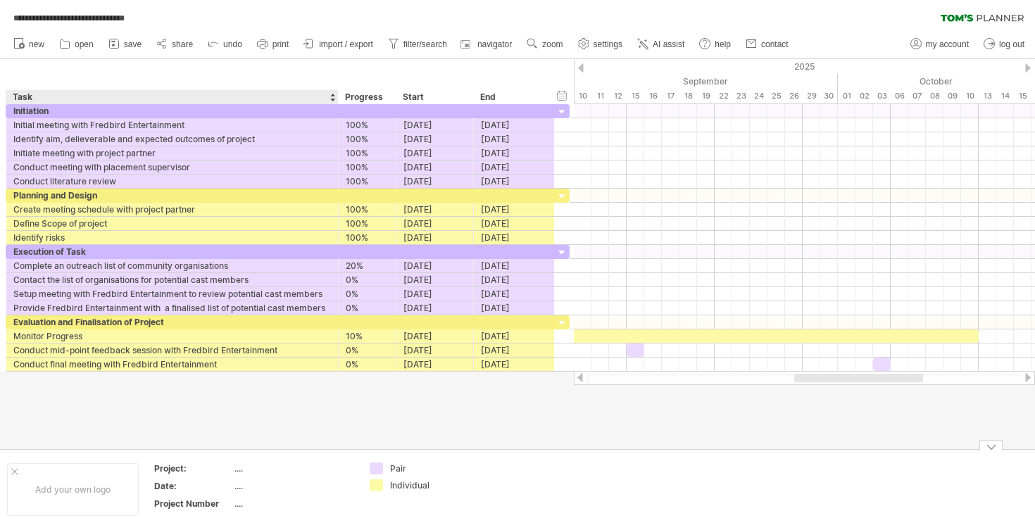
click at [239, 470] on div "...." at bounding box center [294, 469] width 118 height 12
type input "**********"
click at [237, 492] on div "...." at bounding box center [294, 498] width 118 height 12
type input "**********"
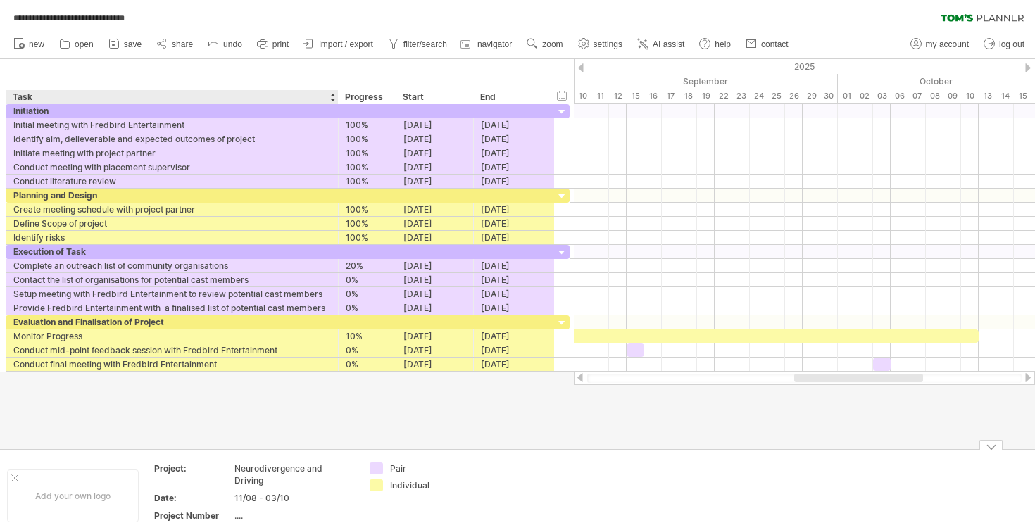
click at [241, 510] on div "...." at bounding box center [294, 516] width 118 height 12
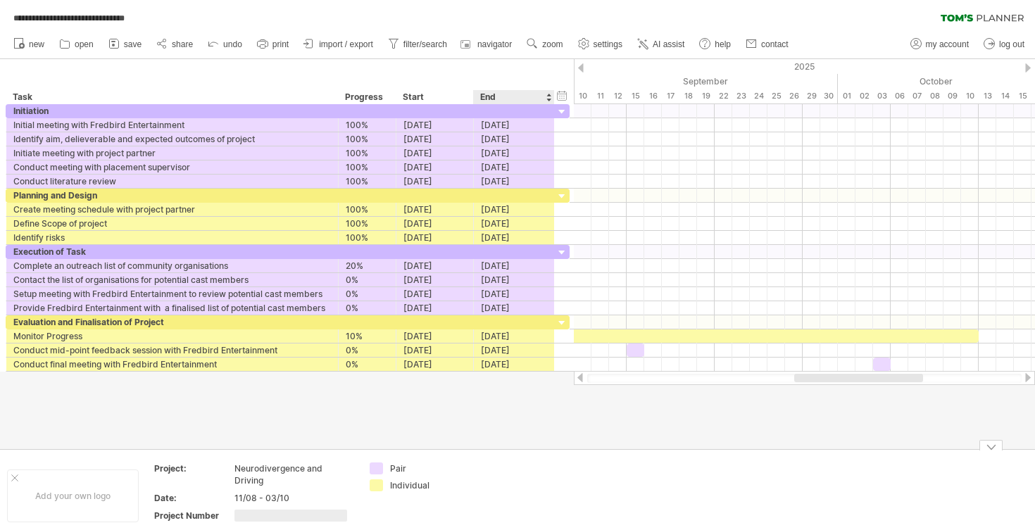
click at [559, 482] on td at bounding box center [529, 496] width 111 height 66
click at [63, 43] on icon at bounding box center [65, 44] width 14 height 14
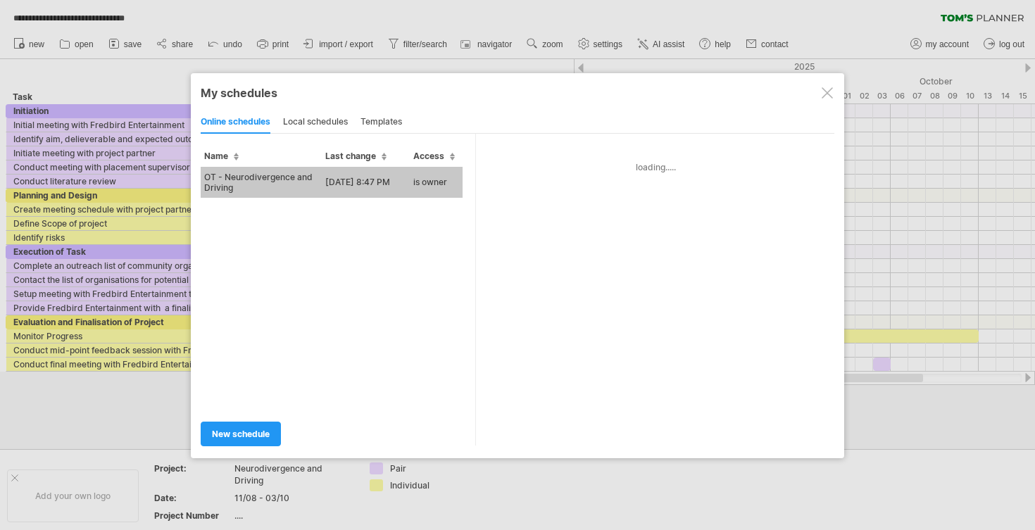
type input "**********"
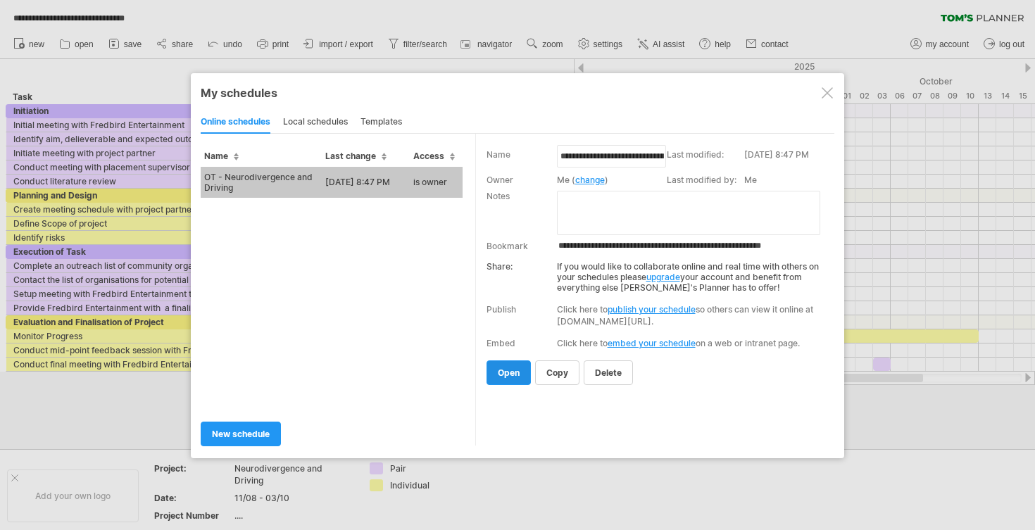
click at [511, 370] on span "open" at bounding box center [509, 373] width 22 height 11
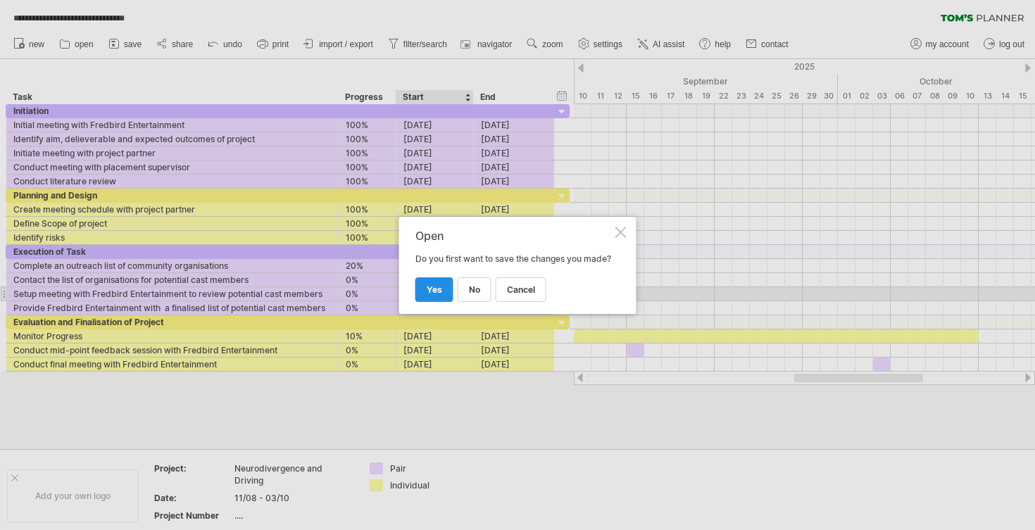
click at [433, 295] on span "yes" at bounding box center [434, 290] width 15 height 11
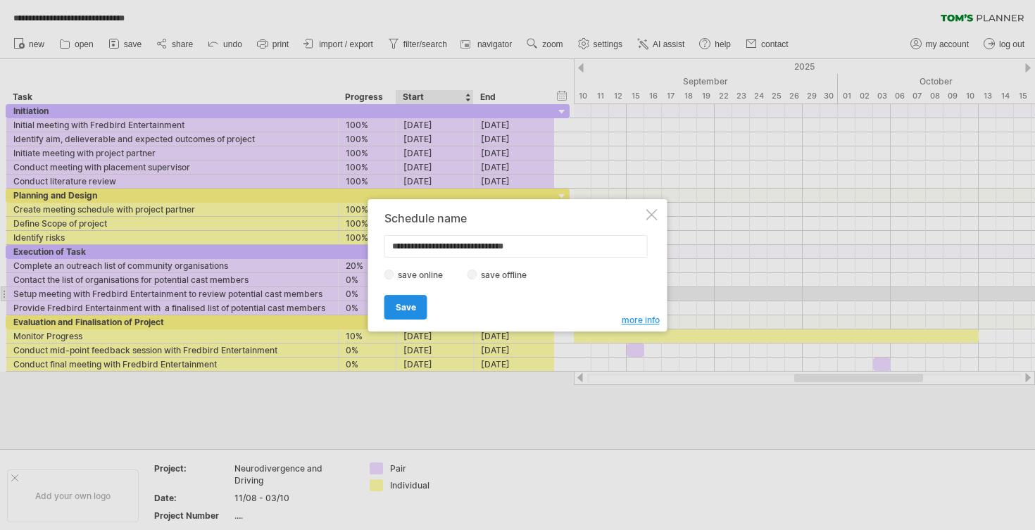
click at [409, 304] on span "Save" at bounding box center [406, 307] width 20 height 11
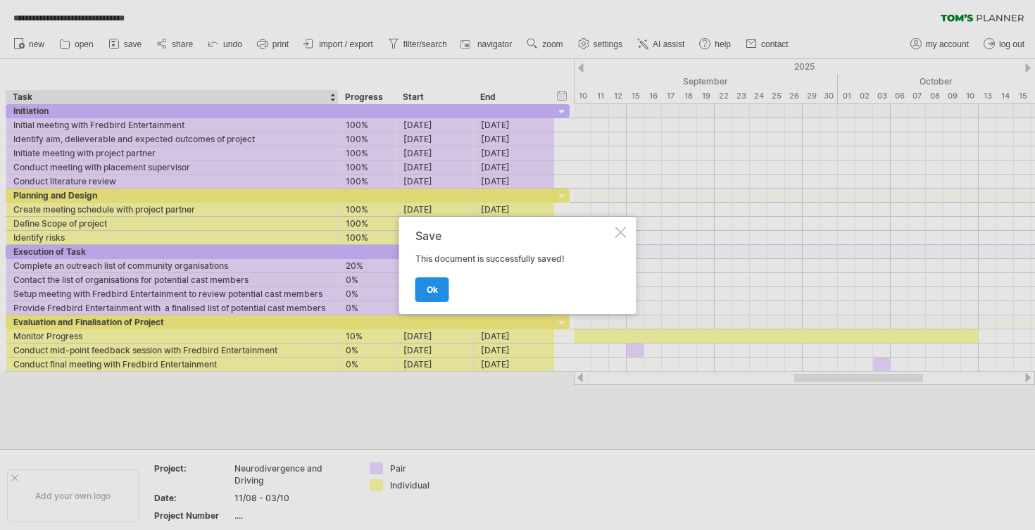
click at [435, 292] on span "ok" at bounding box center [432, 290] width 11 height 11
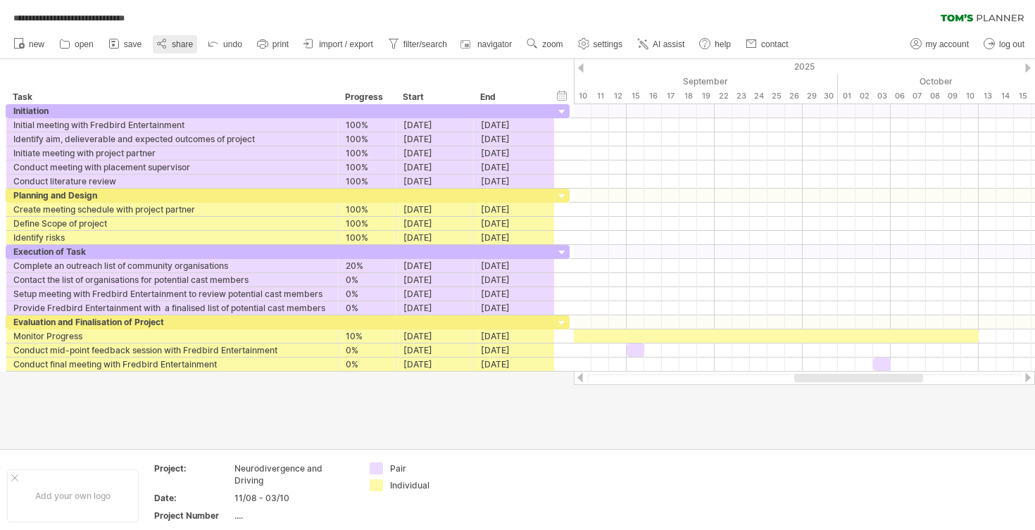
click at [191, 44] on span "share" at bounding box center [182, 44] width 21 height 10
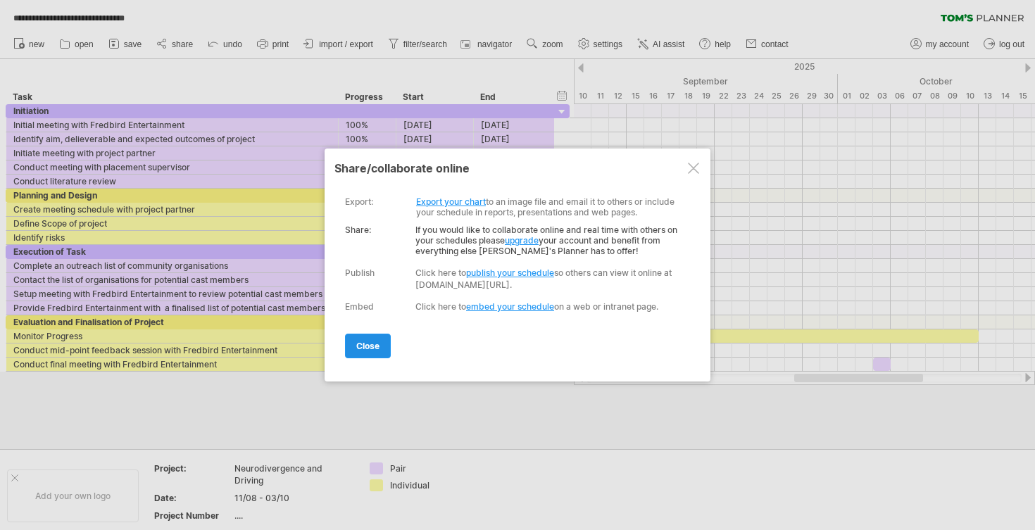
click at [369, 342] on span "close" at bounding box center [367, 346] width 23 height 11
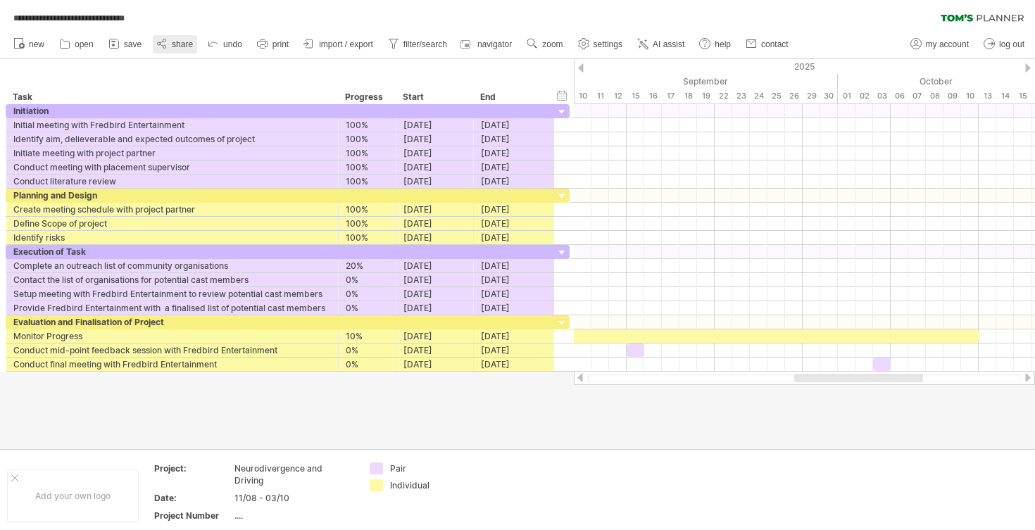
click at [182, 46] on span "share" at bounding box center [182, 44] width 21 height 10
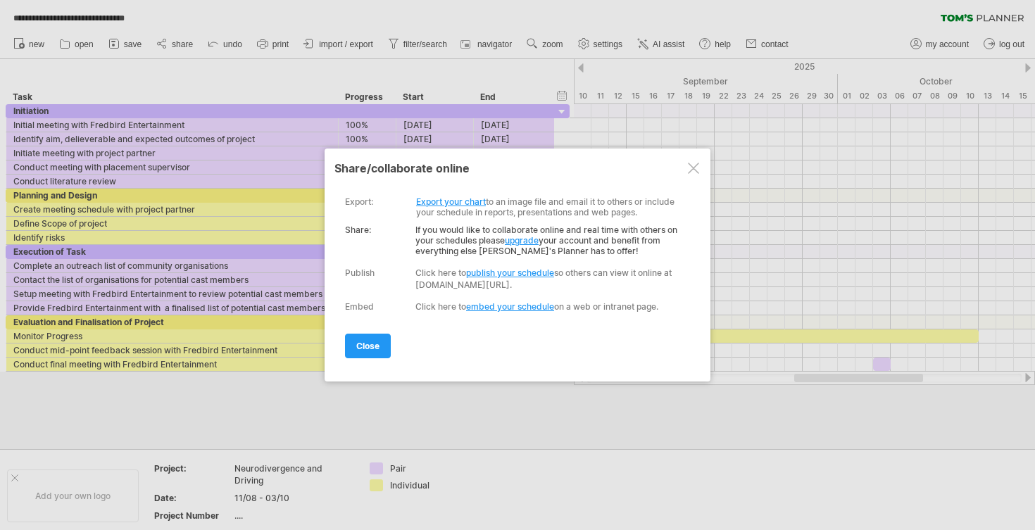
click at [451, 198] on link "Export your chart" at bounding box center [451, 202] width 70 height 11
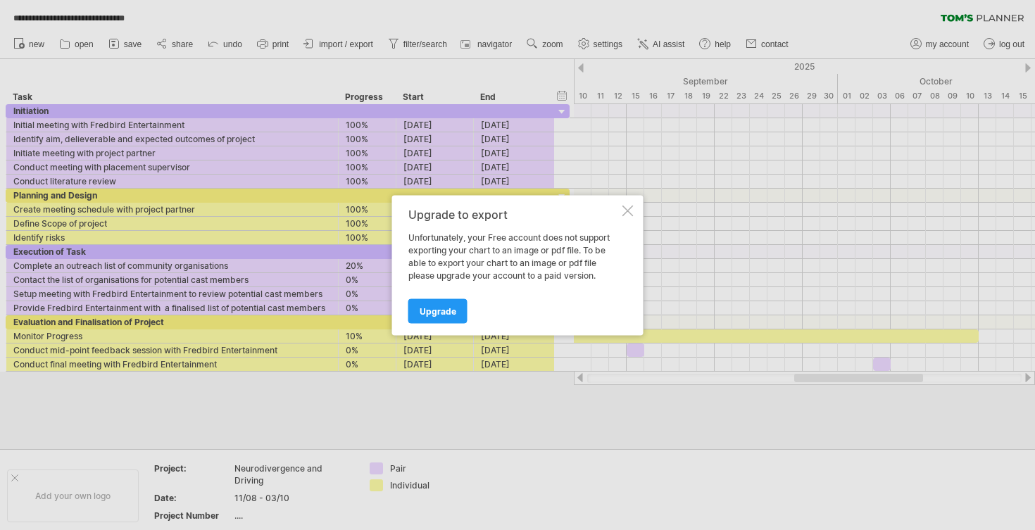
click at [631, 211] on div at bounding box center [628, 210] width 11 height 11
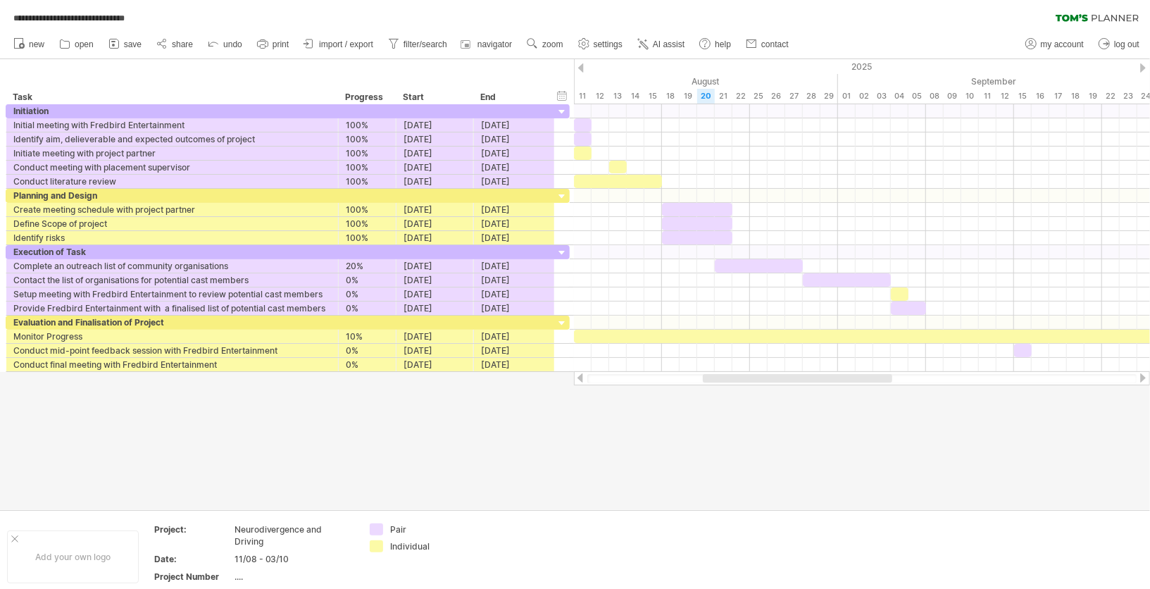
drag, startPoint x: 837, startPoint y: 378, endPoint x: 709, endPoint y: 380, distance: 128.2
click at [709, 380] on div at bounding box center [797, 378] width 189 height 8
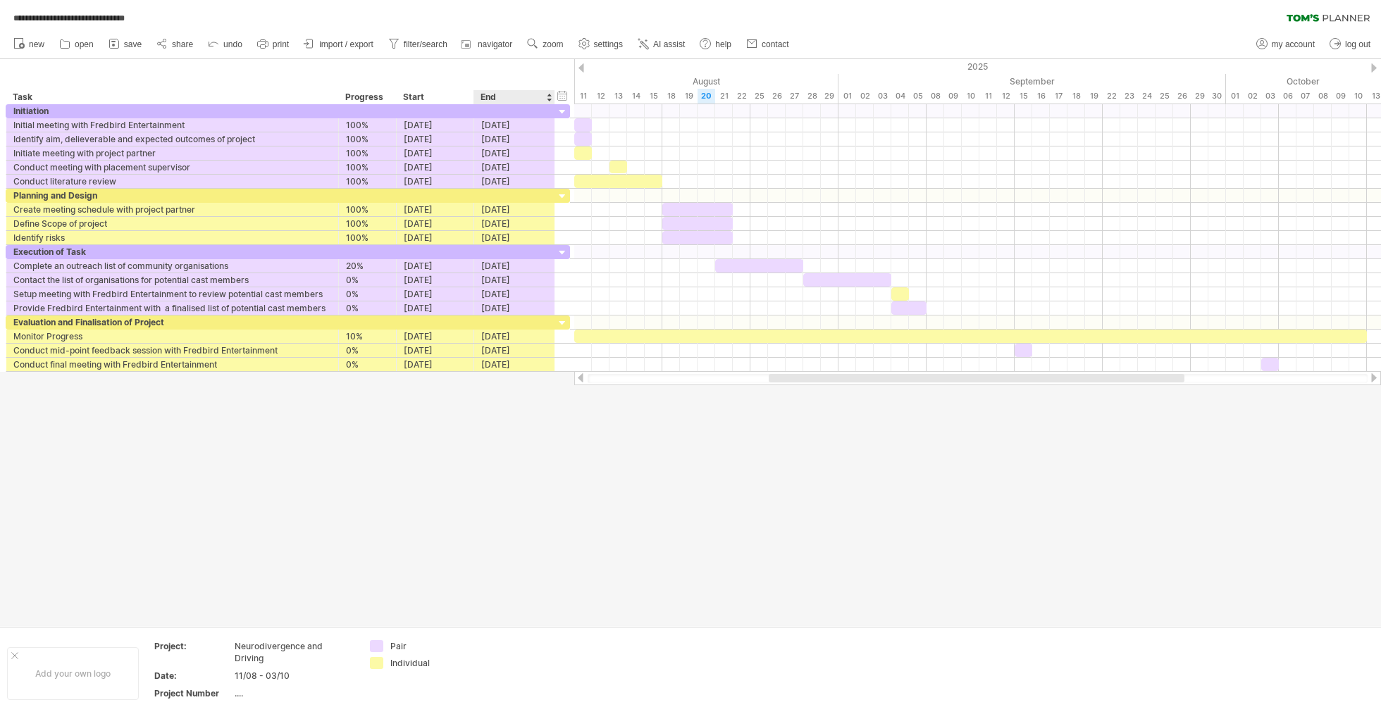
click at [484, 61] on div "hide start/end/duration show start/end/duration **** Task ******** Progress ***…" at bounding box center [287, 81] width 574 height 45
click at [586, 94] on div "11" at bounding box center [583, 96] width 18 height 15
